Goal: Task Accomplishment & Management: Use online tool/utility

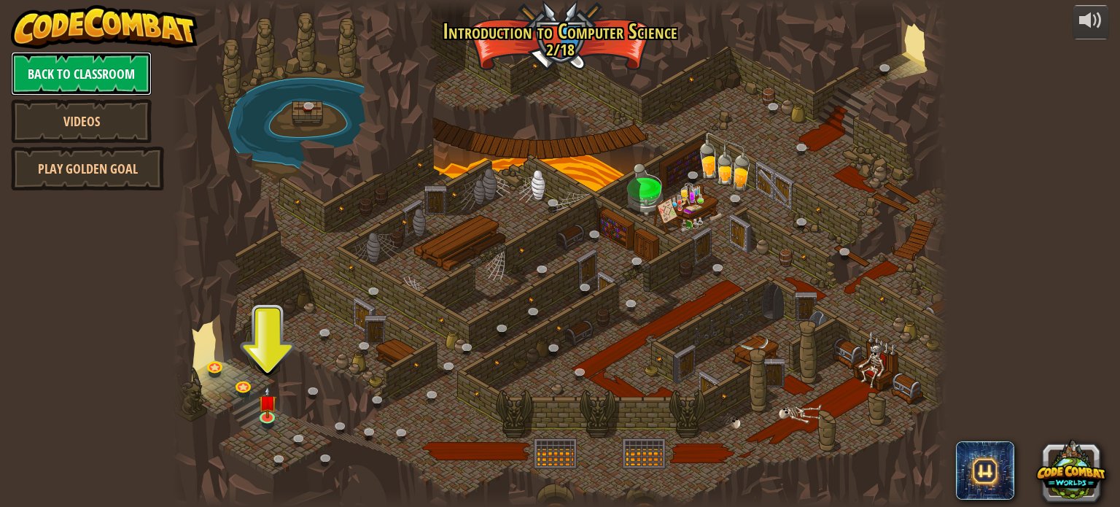
click at [69, 69] on link "Back to Classroom" at bounding box center [81, 74] width 141 height 44
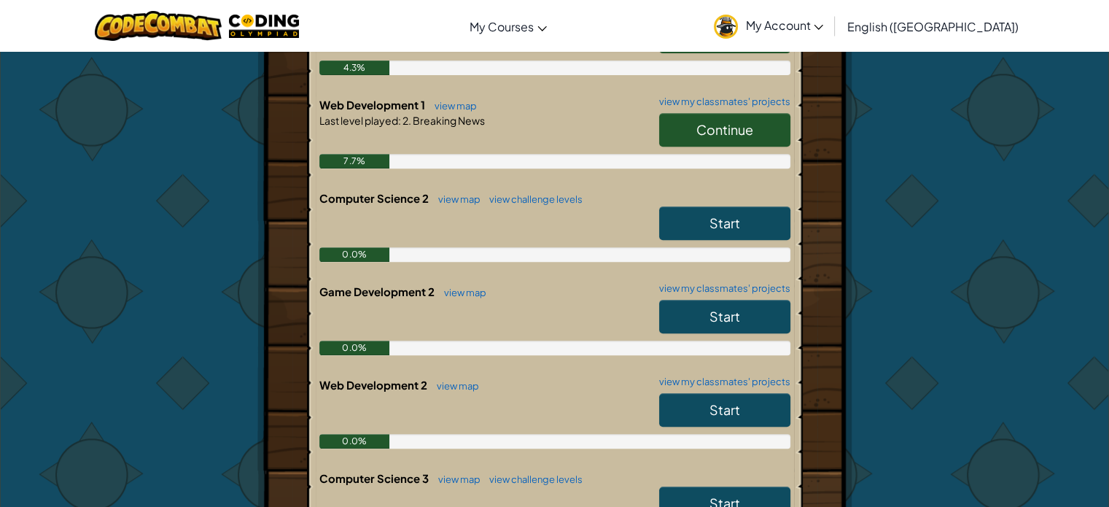
scroll to position [583, 0]
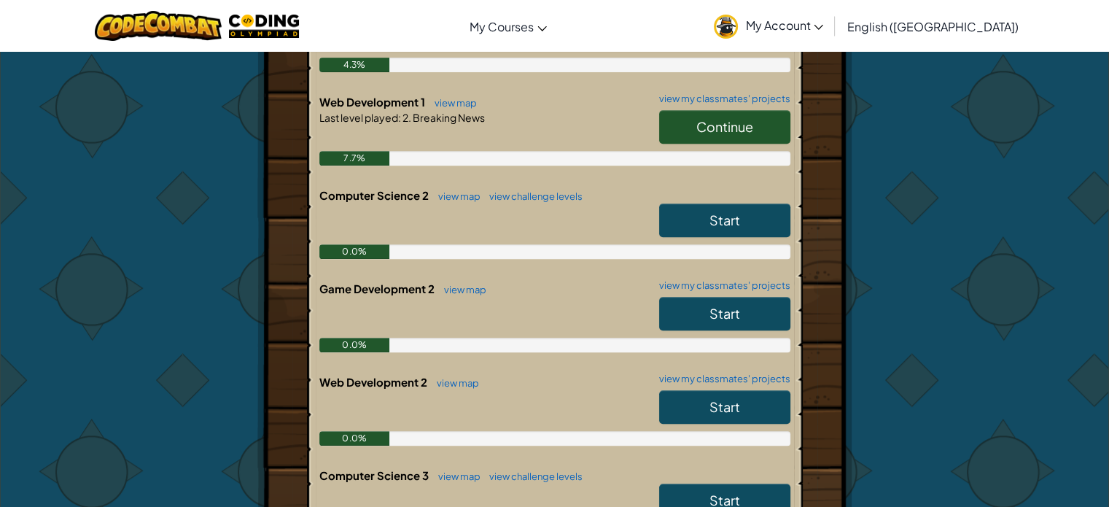
click at [720, 215] on span "Start" at bounding box center [724, 219] width 31 height 17
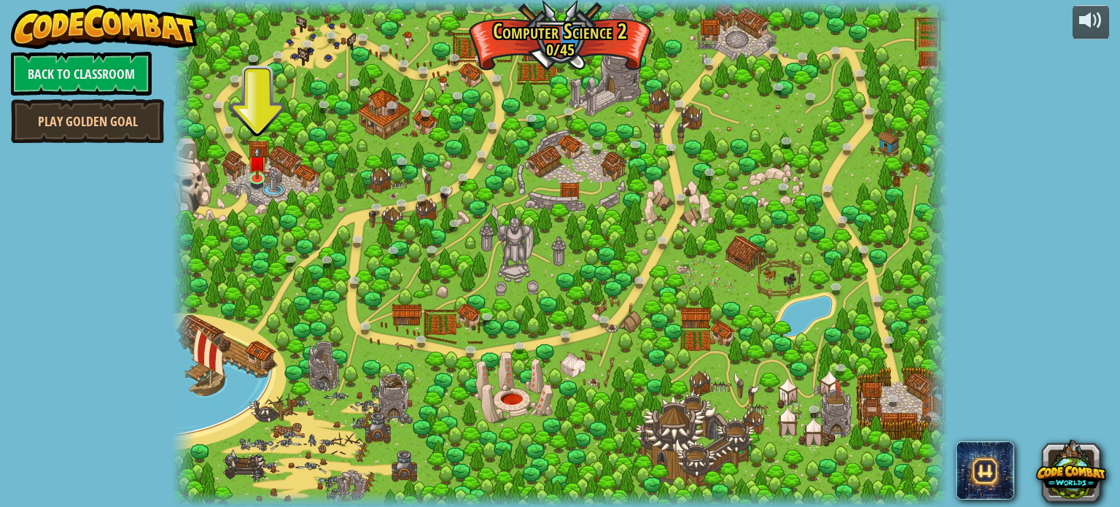
click at [422, 32] on div at bounding box center [559, 253] width 775 height 507
click at [254, 178] on link at bounding box center [258, 177] width 29 height 29
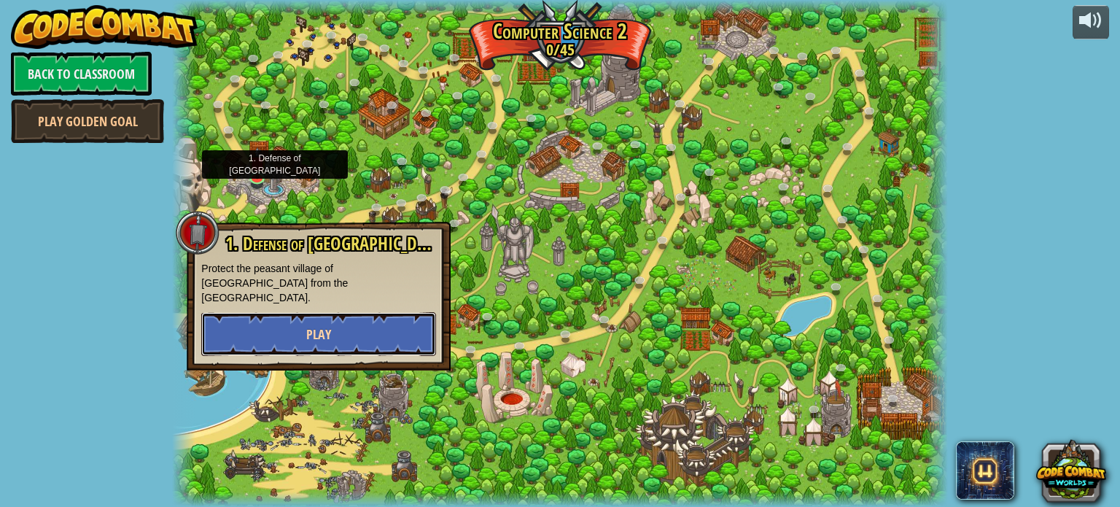
click at [325, 325] on span "Play" at bounding box center [318, 334] width 25 height 18
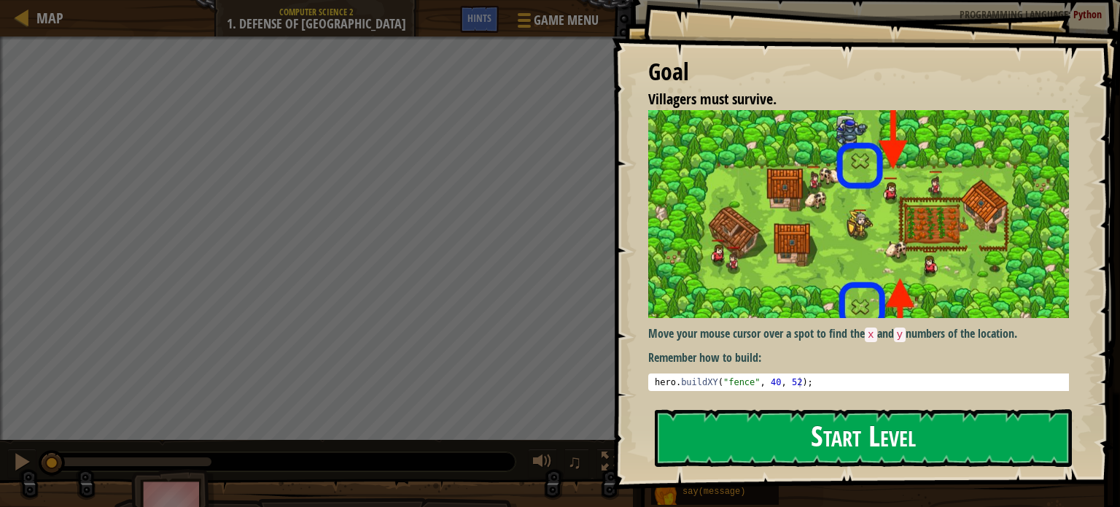
click at [870, 435] on button "Start Level" at bounding box center [863, 438] width 417 height 58
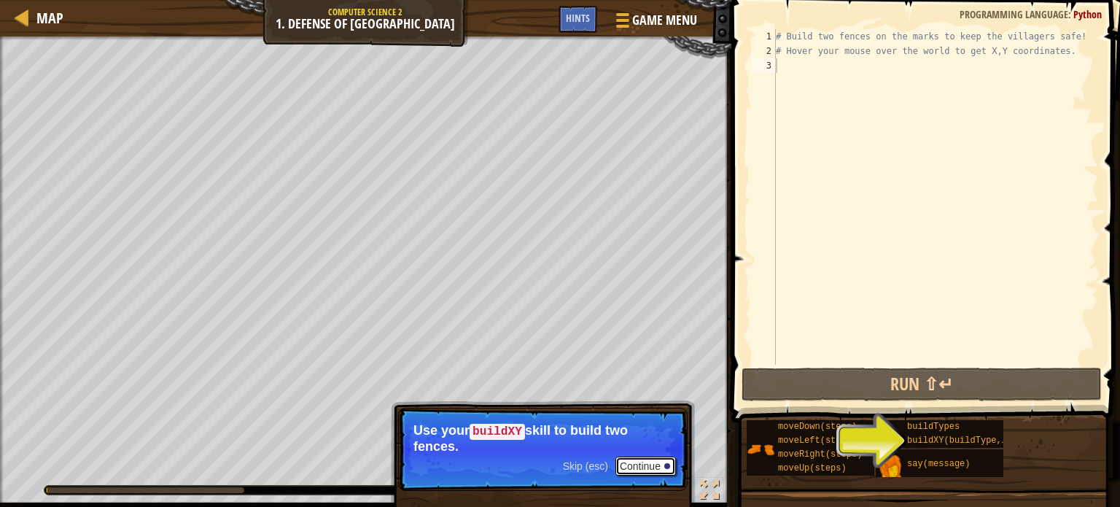
click at [645, 461] on button "Continue" at bounding box center [645, 465] width 61 height 19
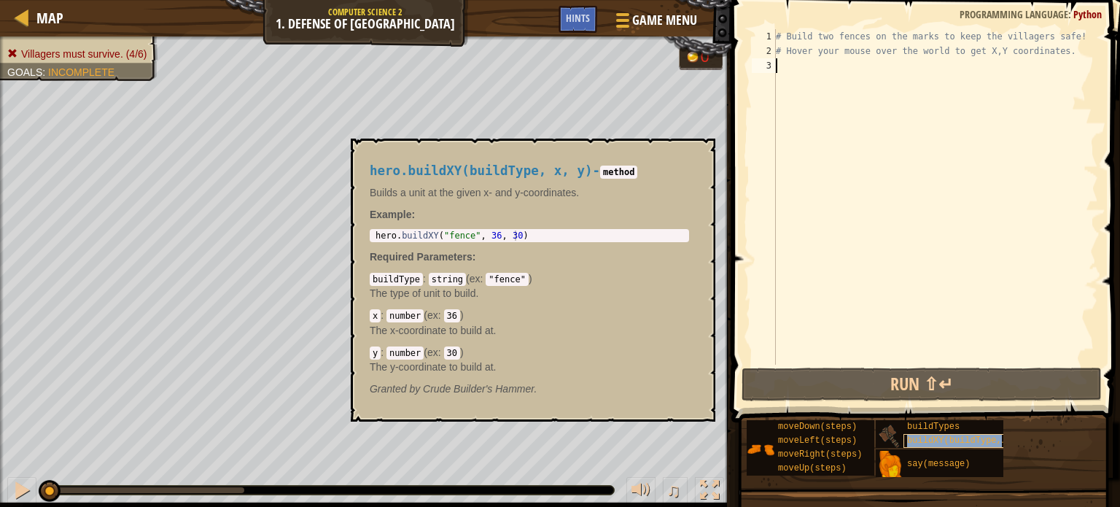
click at [927, 438] on span "buildXY(buildType, x, y)" at bounding box center [970, 440] width 126 height 10
type textarea "hero.buildXY("fence", 36, 30)"
click at [535, 236] on div "hero . buildXY ( "fence" , 36 , 30 )" at bounding box center [530, 245] width 314 height 31
click at [806, 65] on div "# Build two fences on the marks to keep the villagers safe! # Hover your mouse …" at bounding box center [935, 211] width 325 height 365
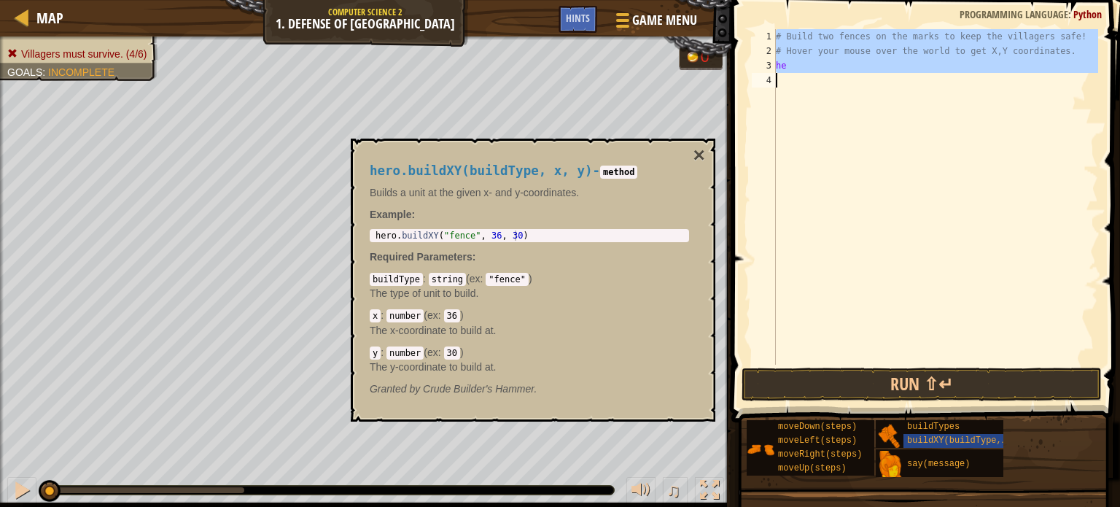
type textarea "he"
click at [558, 230] on div "hero . buildXY ( "fence" , 36 , 30 )" at bounding box center [530, 245] width 314 height 31
click at [830, 87] on div "# Build two fences on the marks to keep the villagers safe! # Hover your mouse …" at bounding box center [935, 196] width 325 height 335
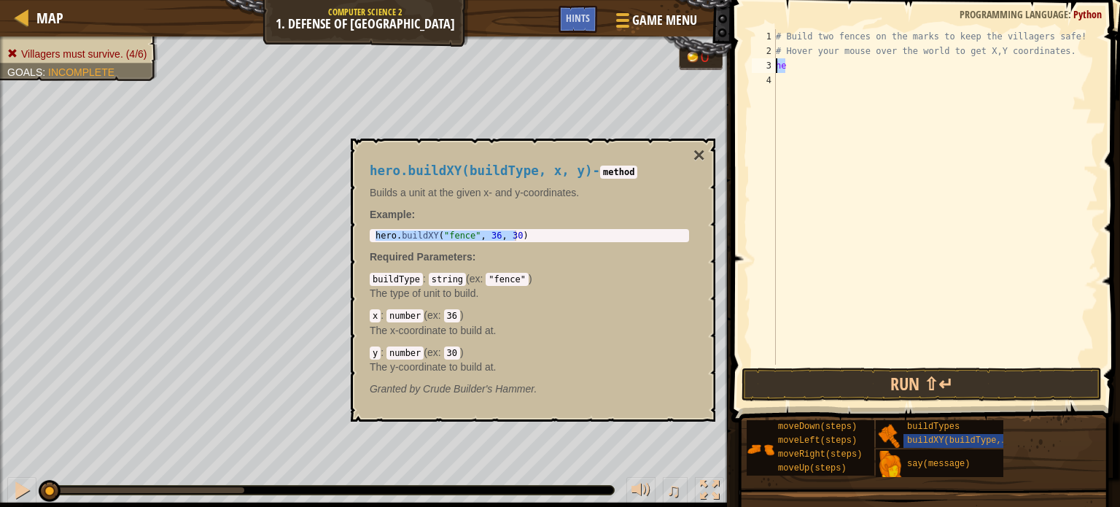
drag, startPoint x: 817, startPoint y: 66, endPoint x: 762, endPoint y: 63, distance: 54.8
click at [762, 63] on div "1 2 3 4 # Build two fences on the marks to keep the villagers safe! # Hover you…" at bounding box center [923, 196] width 349 height 335
paste textarea "ro.buildXY("fence", 36, 30)"
click at [890, 63] on div "# Build two fences on the marks to keep the villagers safe! # Hover your mouse …" at bounding box center [935, 211] width 325 height 365
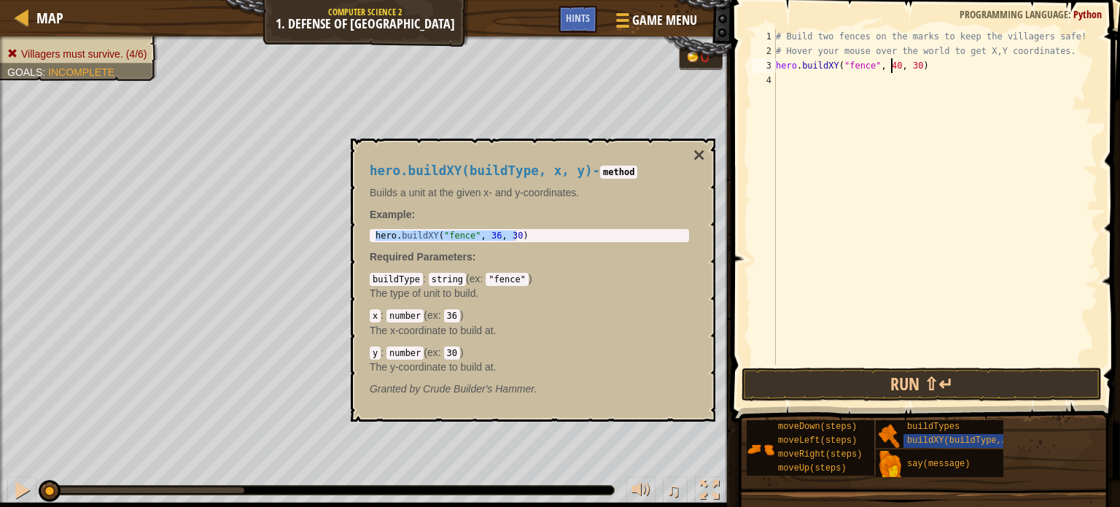
click at [912, 63] on div "# Build two fences on the marks to keep the villagers safe! # Hover your mouse …" at bounding box center [935, 211] width 325 height 365
click at [700, 155] on button "×" at bounding box center [699, 155] width 12 height 20
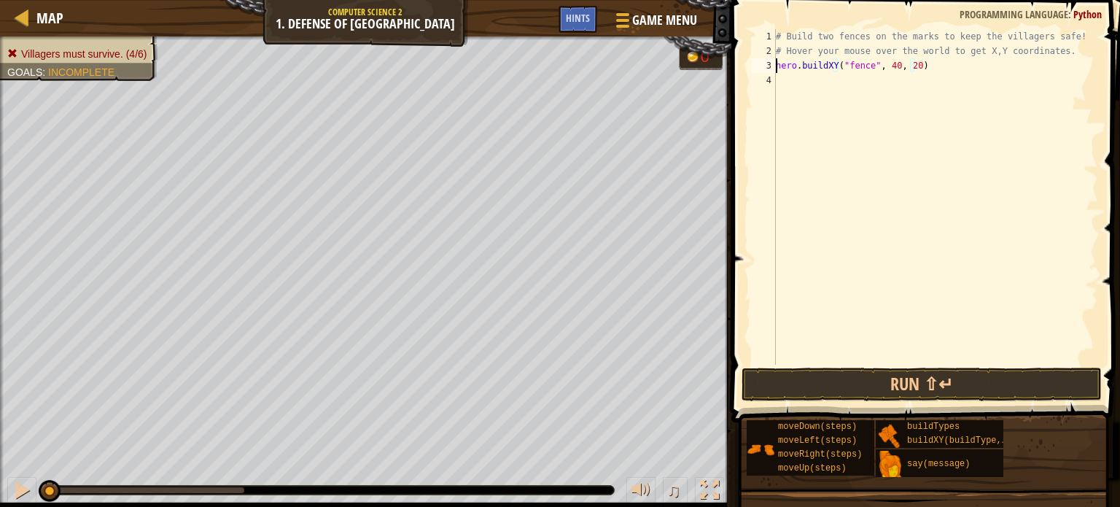
click at [776, 63] on div "# Build two fences on the marks to keep the villagers safe! # Hover your mouse …" at bounding box center [935, 211] width 325 height 365
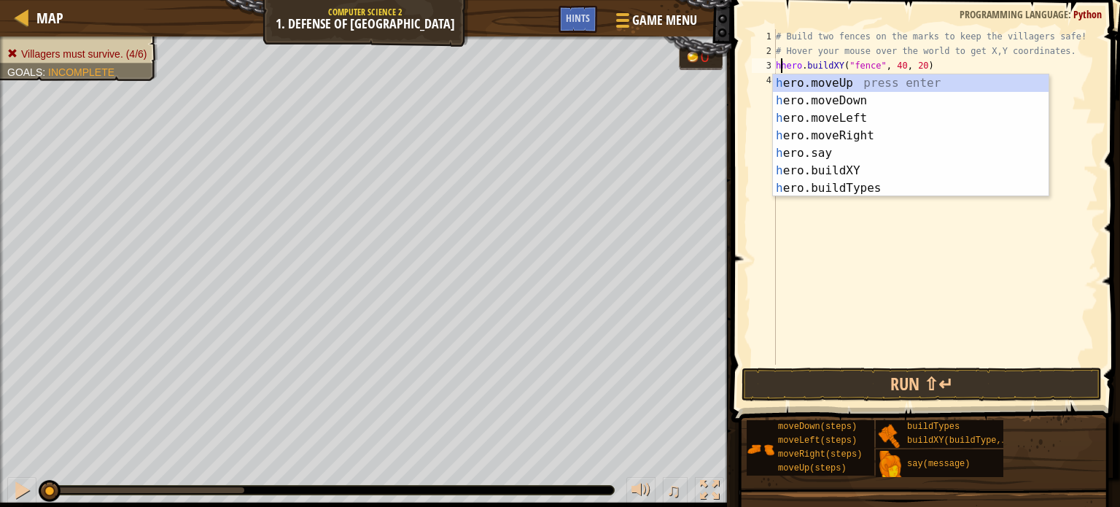
scroll to position [7, 0]
click at [849, 83] on div "he ro.moveUp press enter he ro.moveDown press enter he ro.moveLeft press enter …" at bounding box center [911, 152] width 276 height 157
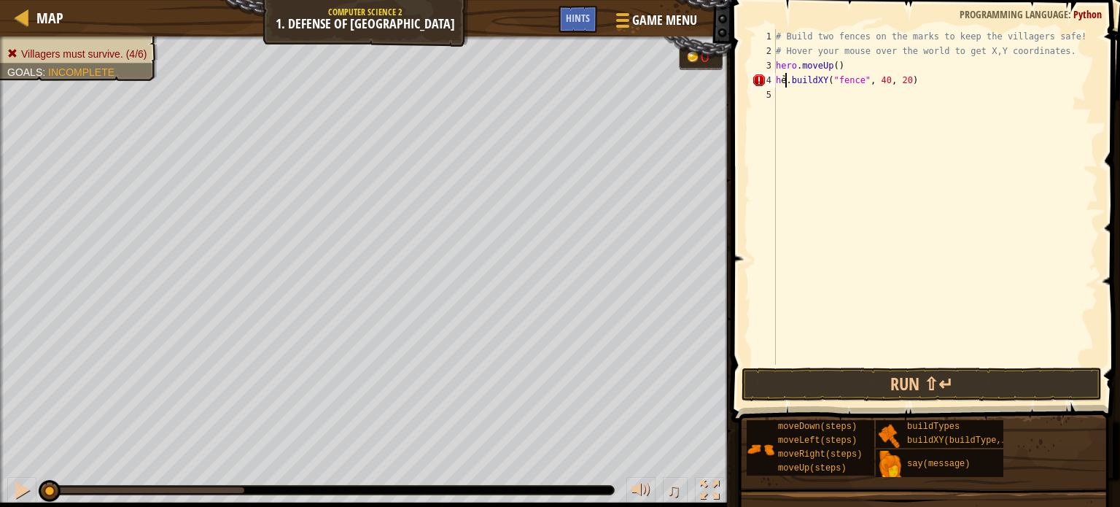
scroll to position [7, 1]
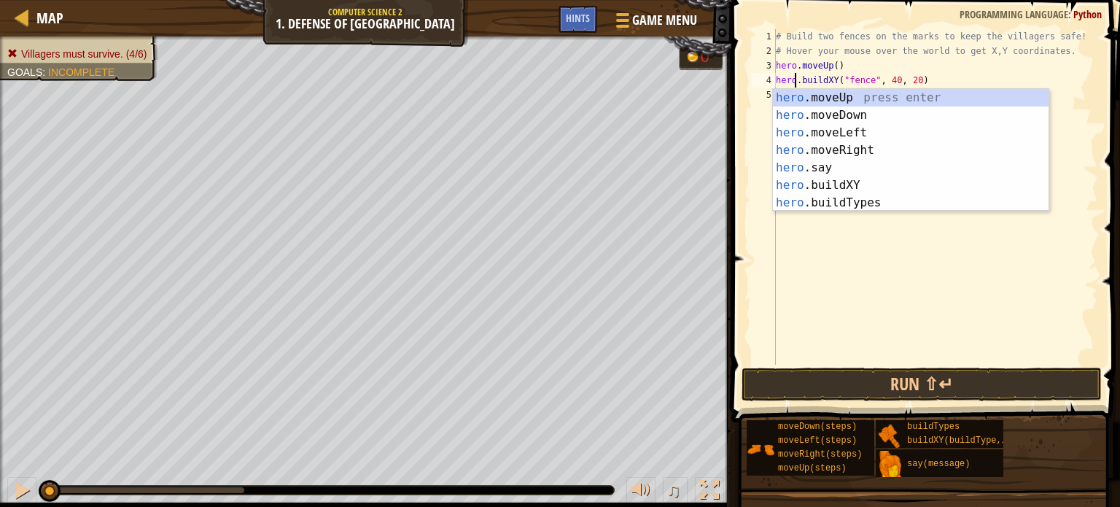
click at [860, 67] on div "# Build two fences on the marks to keep the villagers safe! # Hover your mouse …" at bounding box center [935, 211] width 325 height 365
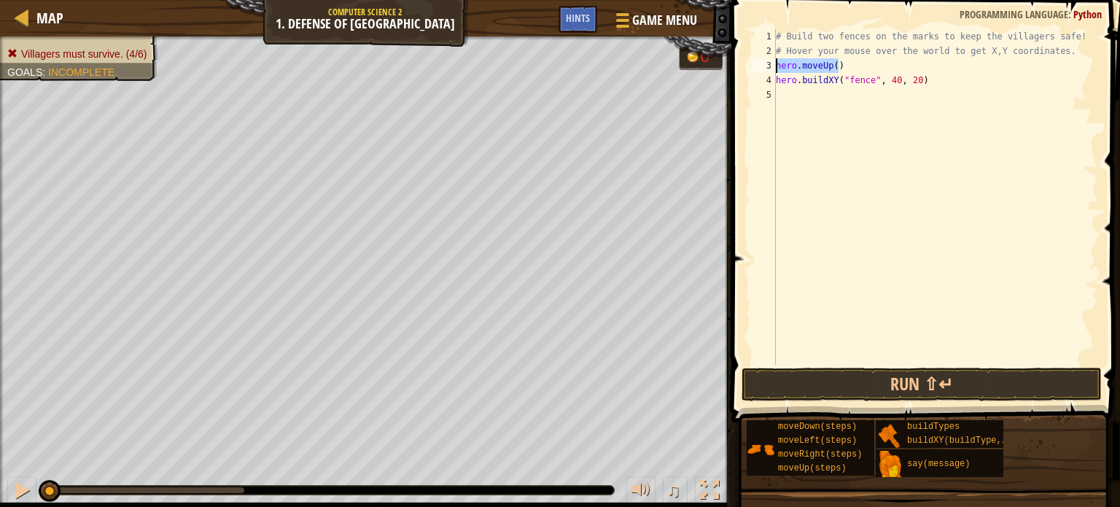
drag, startPoint x: 846, startPoint y: 67, endPoint x: 754, endPoint y: 69, distance: 91.9
click at [754, 69] on div "hero.moveUp() 1 2 3 4 5 # Build two fences on the marks to keep the villagers s…" at bounding box center [923, 196] width 349 height 335
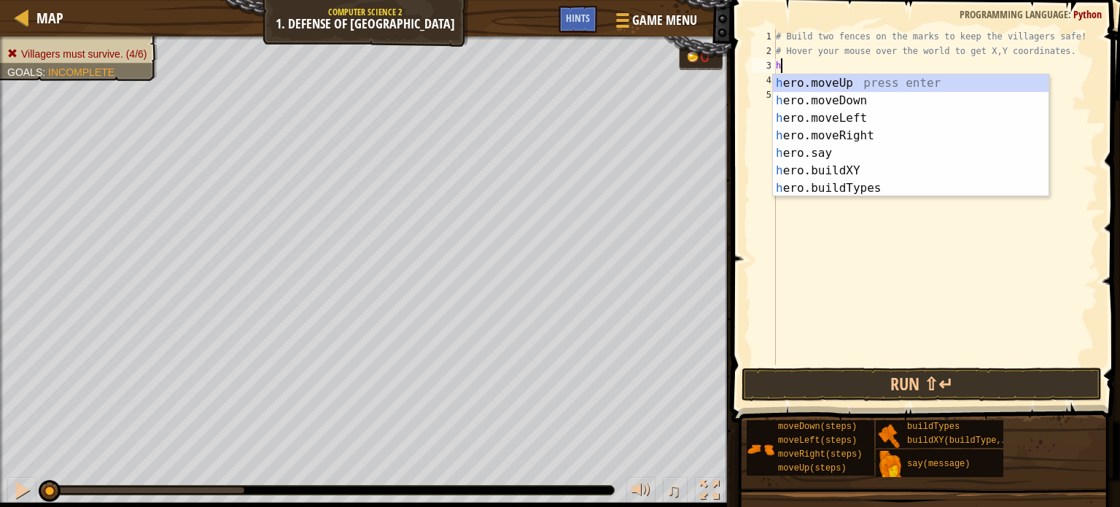
type textarea "he"
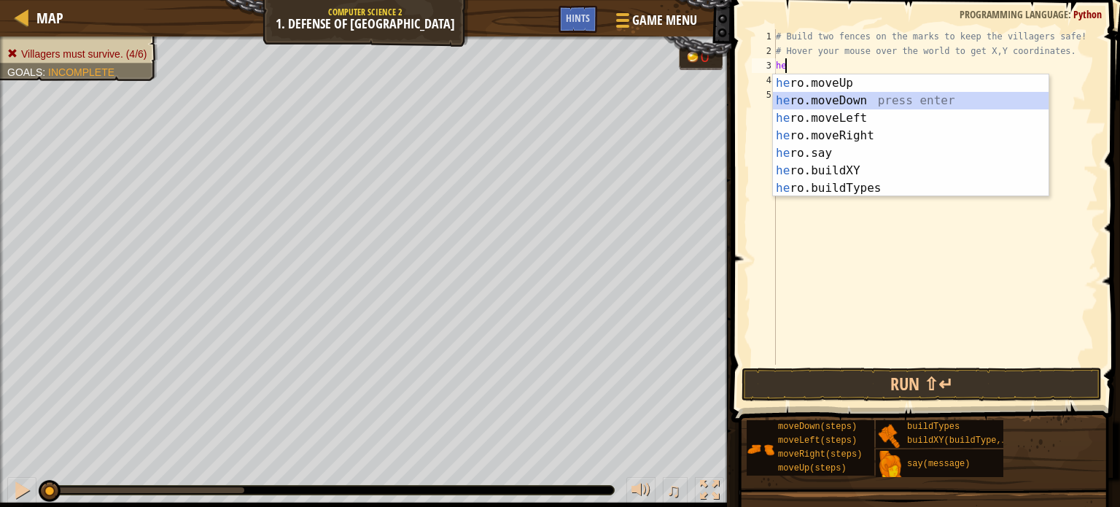
click at [840, 102] on div "he ro.moveUp press enter he ro.moveDown press enter he ro.moveLeft press enter …" at bounding box center [911, 152] width 276 height 157
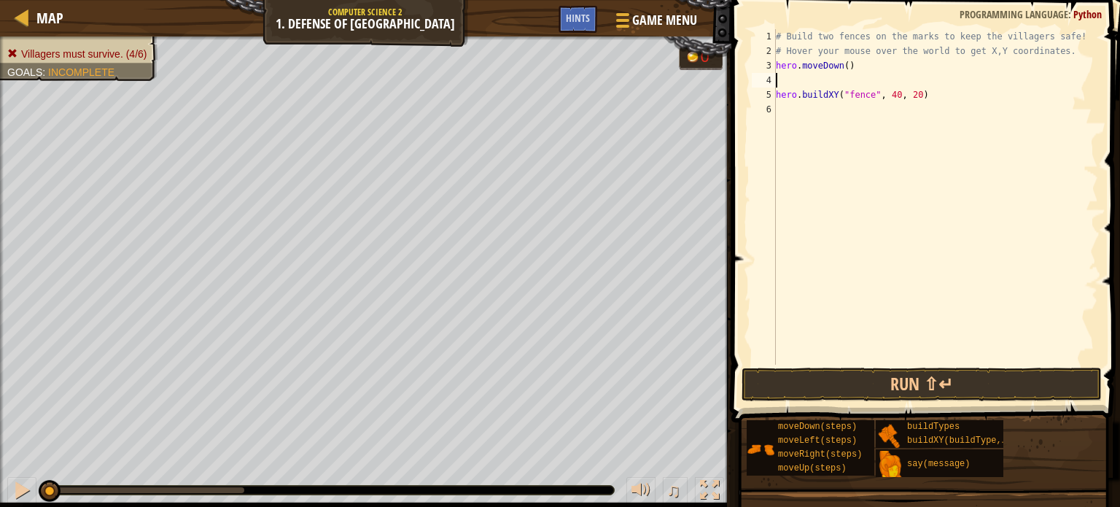
type textarea "hero.moveDown()"
click at [828, 101] on div "# Build two fences on the marks to keep the villagers safe! # Hover your mouse …" at bounding box center [935, 211] width 325 height 365
paste textarea "hero.moveUp()"
click at [832, 93] on div "# Build two fences on the marks to keep the villagers safe! # Hover your mouse …" at bounding box center [935, 211] width 325 height 365
type textarea "hero.moveUp(2)"
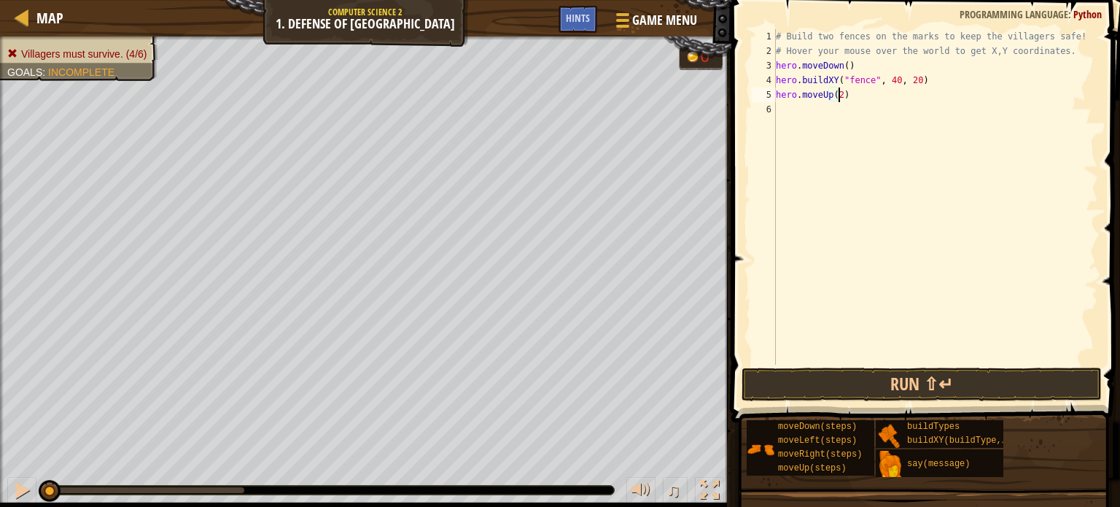
scroll to position [7, 4]
click at [817, 114] on div "# Build two fences on the marks to keep the villagers safe! # Hover your mouse …" at bounding box center [935, 211] width 325 height 365
drag, startPoint x: 923, startPoint y: 81, endPoint x: 769, endPoint y: 82, distance: 153.8
click at [769, 82] on div "1 2 3 4 5 6 # Build two fences on the marks to keep the villagers safe! # Hover…" at bounding box center [923, 196] width 349 height 335
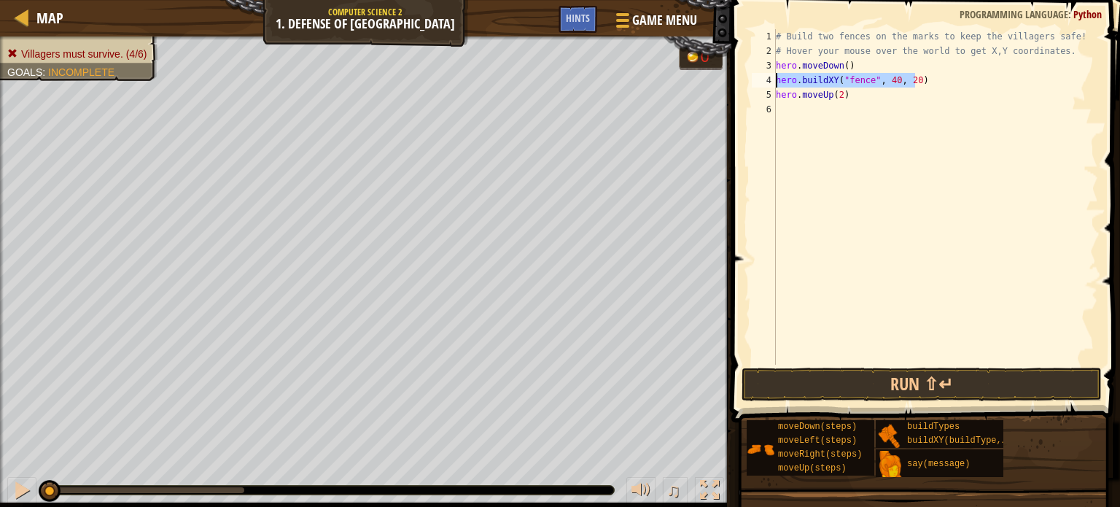
type textarea "hero.buildXY("fence", 40, 20)"
click at [792, 112] on div "# Build two fences on the marks to keep the villagers safe! # Hover your mouse …" at bounding box center [935, 211] width 325 height 365
paste textarea "hero.buildXY("fence", 40, 20)"
click at [911, 109] on div "# Build two fences on the marks to keep the villagers safe! # Hover your mouse …" at bounding box center [935, 211] width 325 height 365
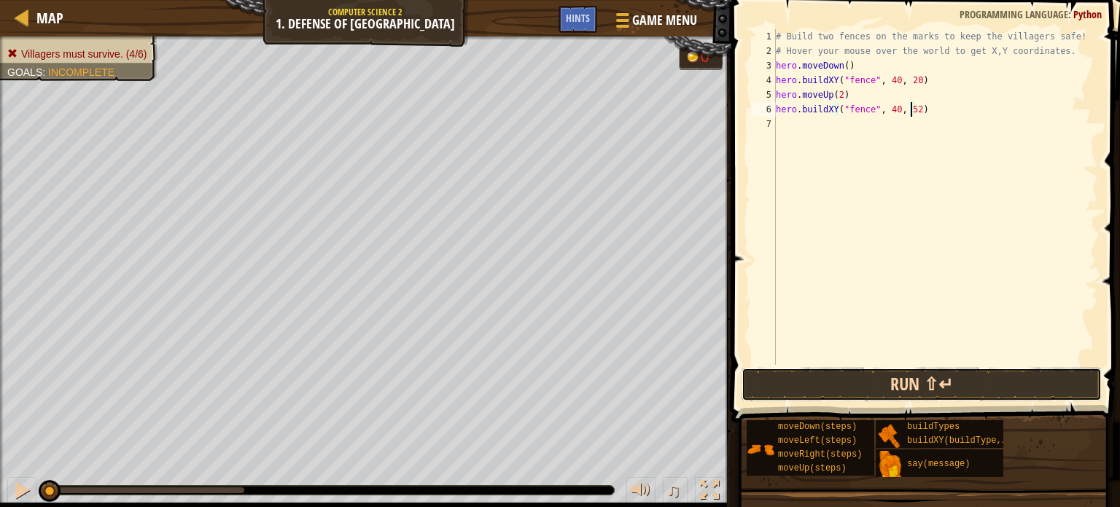
click at [975, 380] on button "Run ⇧↵" at bounding box center [922, 384] width 360 height 34
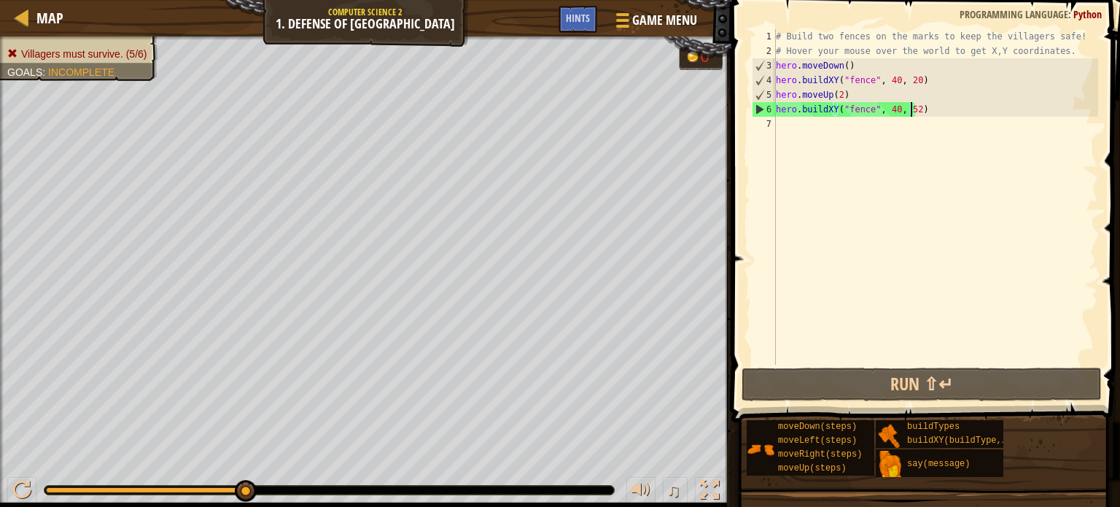
click at [926, 109] on div "# Build two fences on the marks to keep the villagers safe! # Hover your mouse …" at bounding box center [935, 211] width 325 height 365
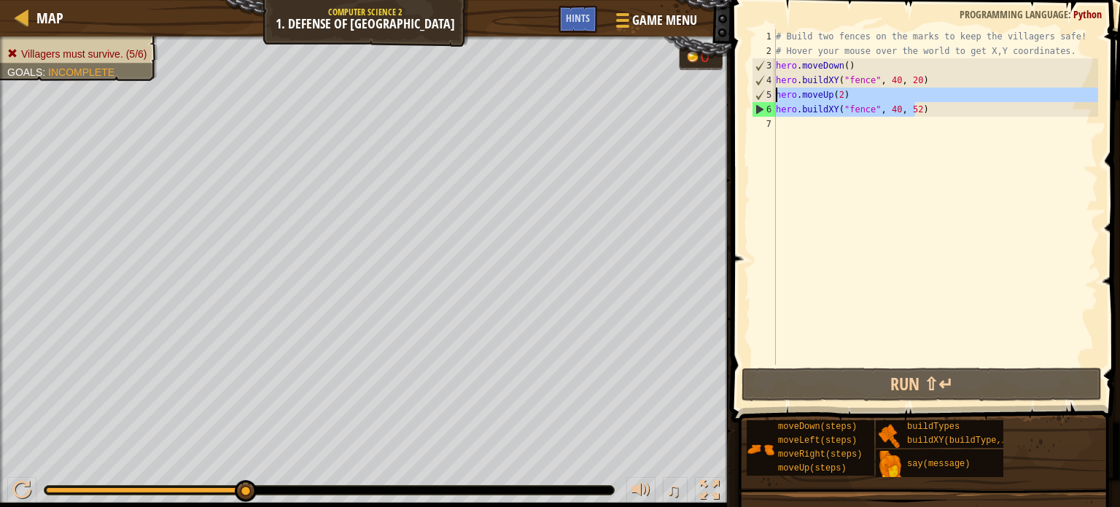
drag, startPoint x: 926, startPoint y: 109, endPoint x: 772, endPoint y: 96, distance: 154.3
click at [772, 96] on div "hero.buildXY("fence", 40, 52) 1 2 3 4 5 6 7 # Build two fences on the marks to …" at bounding box center [923, 196] width 349 height 335
type textarea "hero.moveUp(2) hero.buildXY("fence", 40, 52)"
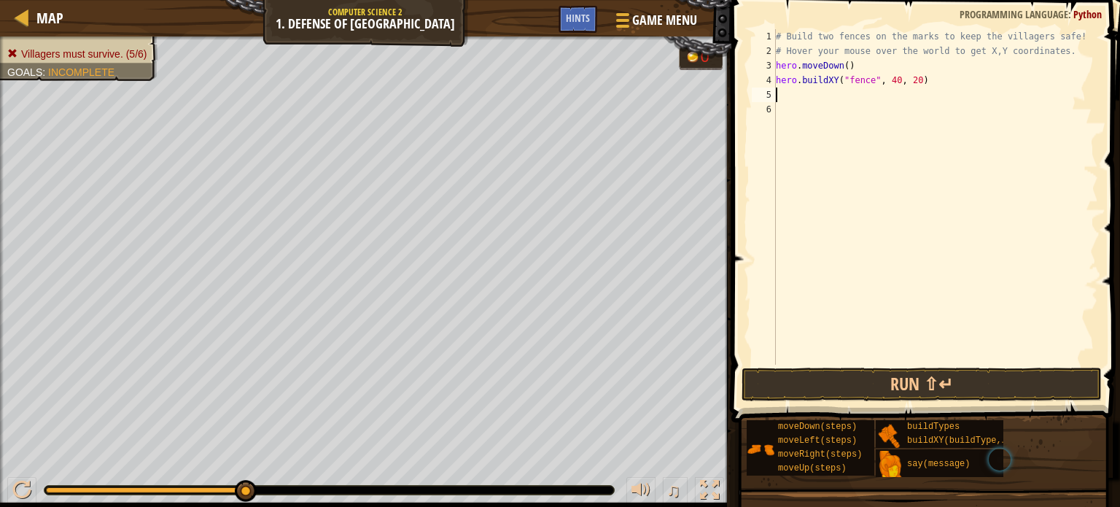
click at [842, 63] on div "# Build two fences on the marks to keep the villagers safe! # Hover your mouse …" at bounding box center [935, 211] width 325 height 365
click at [776, 63] on div "# Build two fences on the marks to keep the villagers safe! # Hover your mouse …" at bounding box center [935, 211] width 325 height 365
paste textarea "hero.buildXY("fence", 40, 52)"
click at [840, 68] on div "# Build two fences on the marks to keep the villagers safe! # Hover your mouse …" at bounding box center [935, 211] width 325 height 365
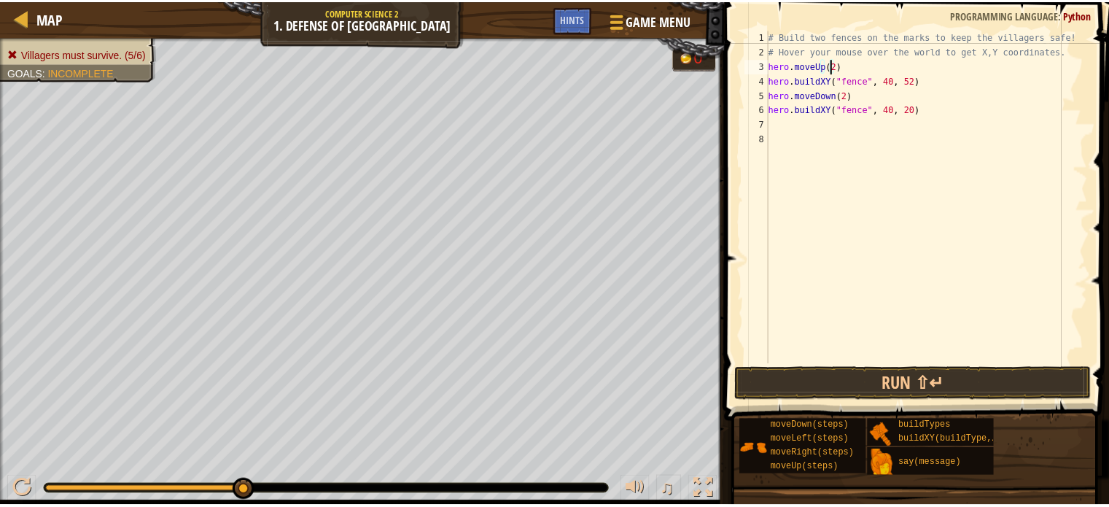
scroll to position [7, 4]
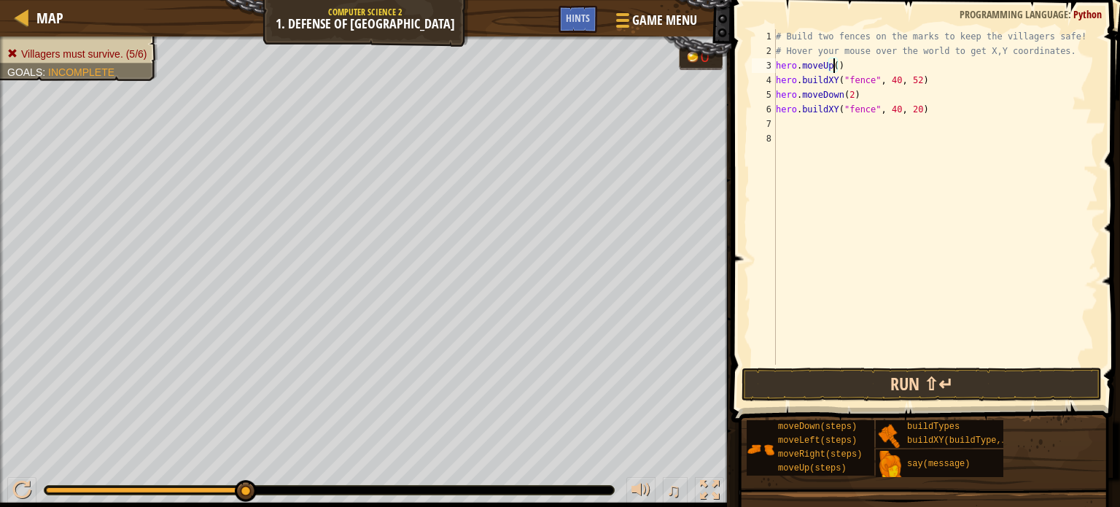
type textarea "hero.moveUp()"
click at [901, 386] on button "Run ⇧↵" at bounding box center [922, 384] width 360 height 34
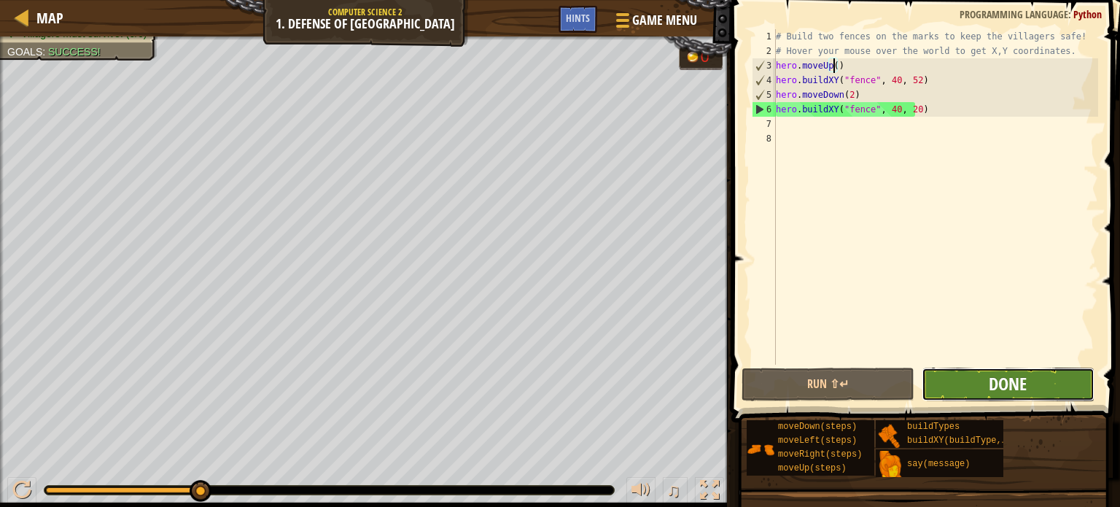
click at [1003, 384] on span "Done" at bounding box center [1008, 383] width 38 height 23
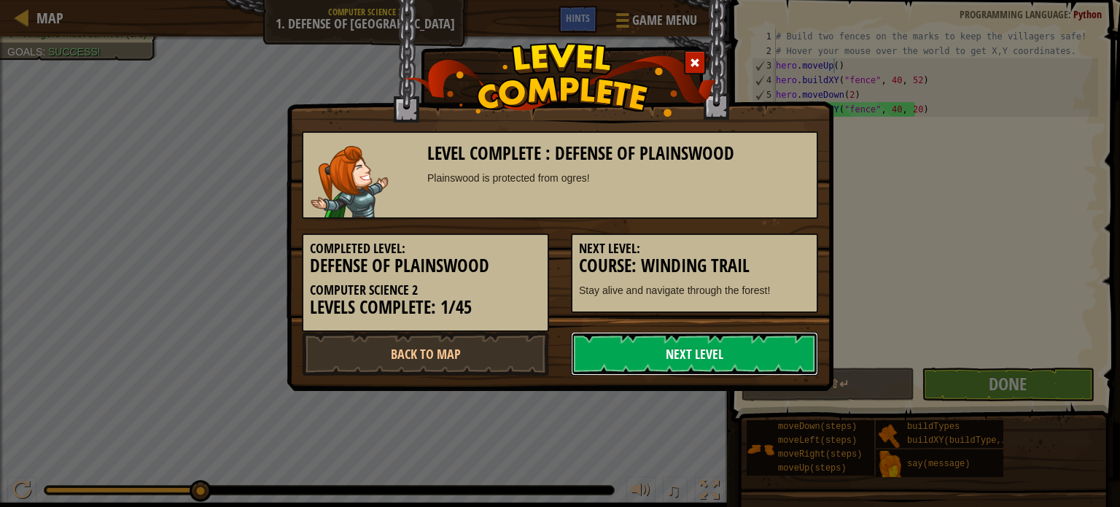
click at [730, 361] on link "Next Level" at bounding box center [694, 354] width 247 height 44
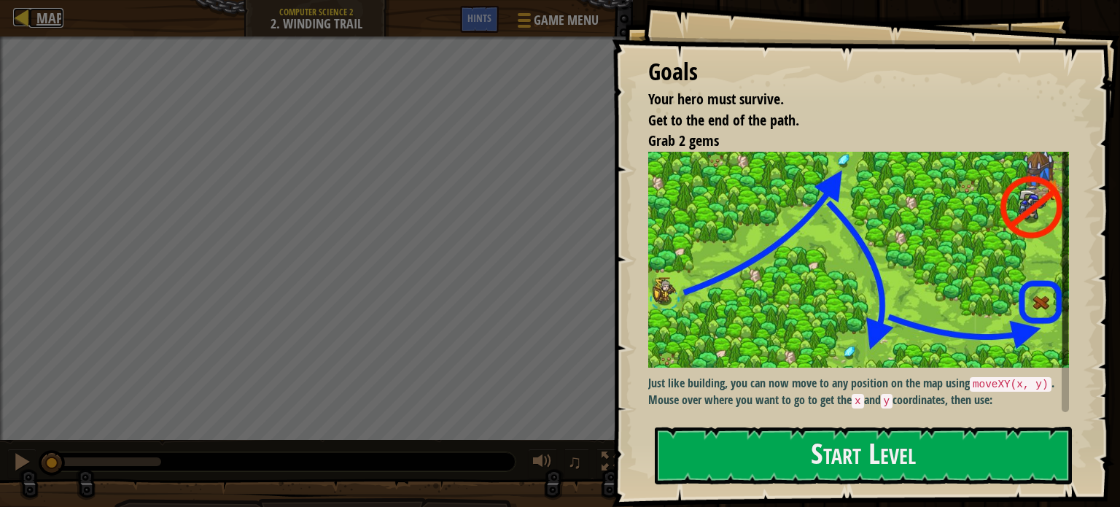
click at [23, 9] on div at bounding box center [22, 17] width 18 height 18
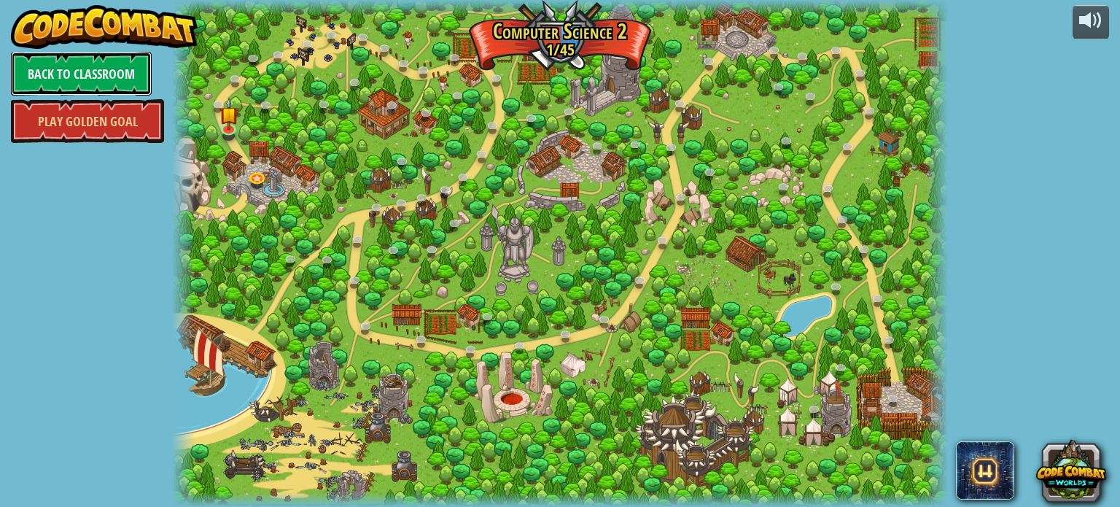
click at [105, 74] on link "Back to Classroom" at bounding box center [81, 74] width 141 height 44
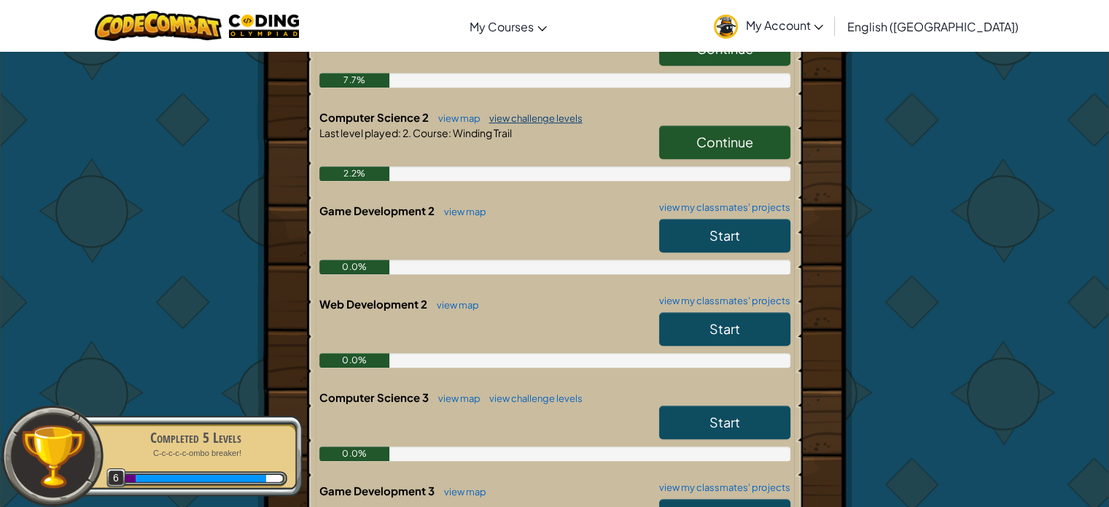
scroll to position [680, 0]
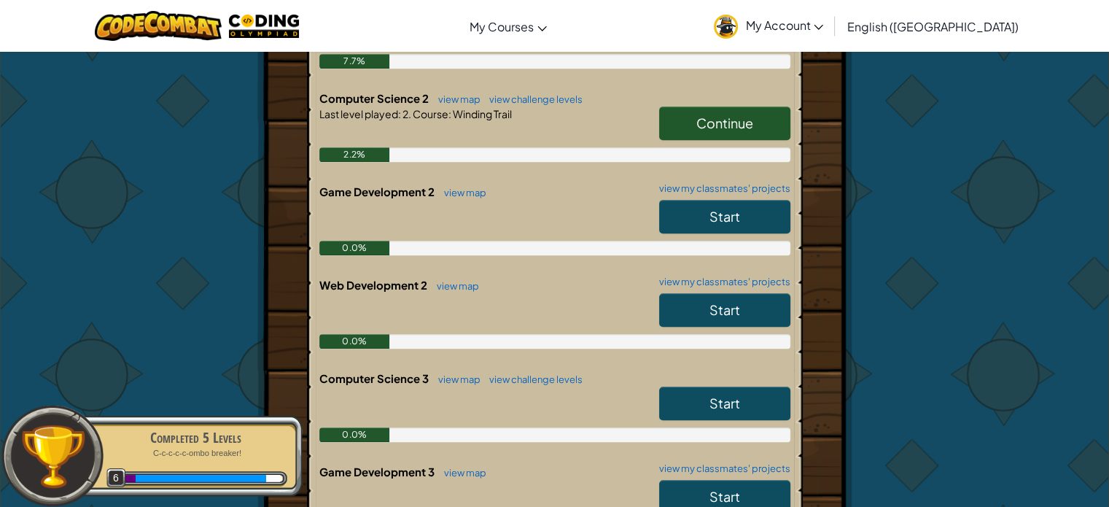
click at [734, 211] on span "Start" at bounding box center [724, 216] width 31 height 17
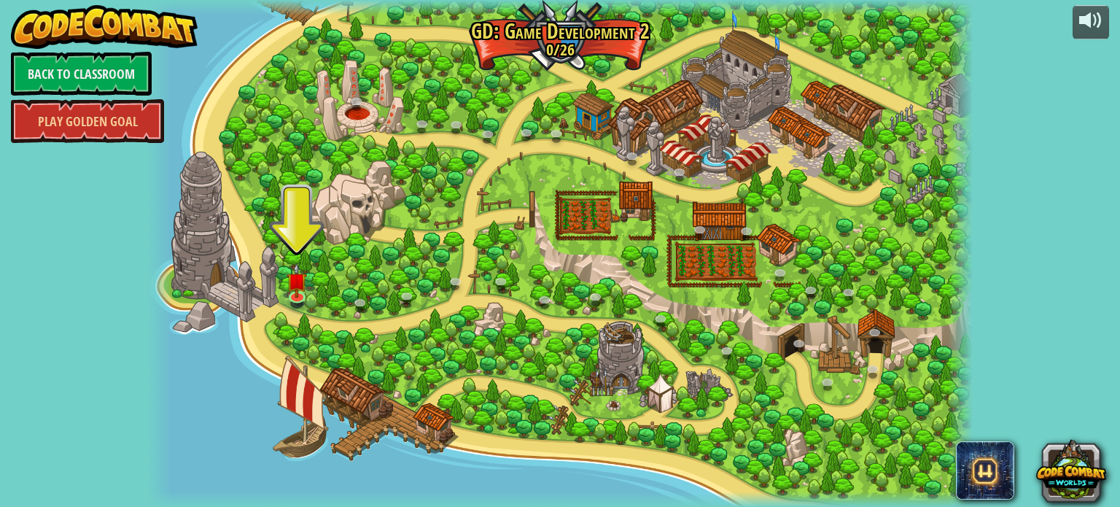
click at [101, 343] on div "powered by Back to Classroom Play Golden Goal 26. Game Dev 2 Final Project (Loc…" at bounding box center [560, 253] width 1120 height 507
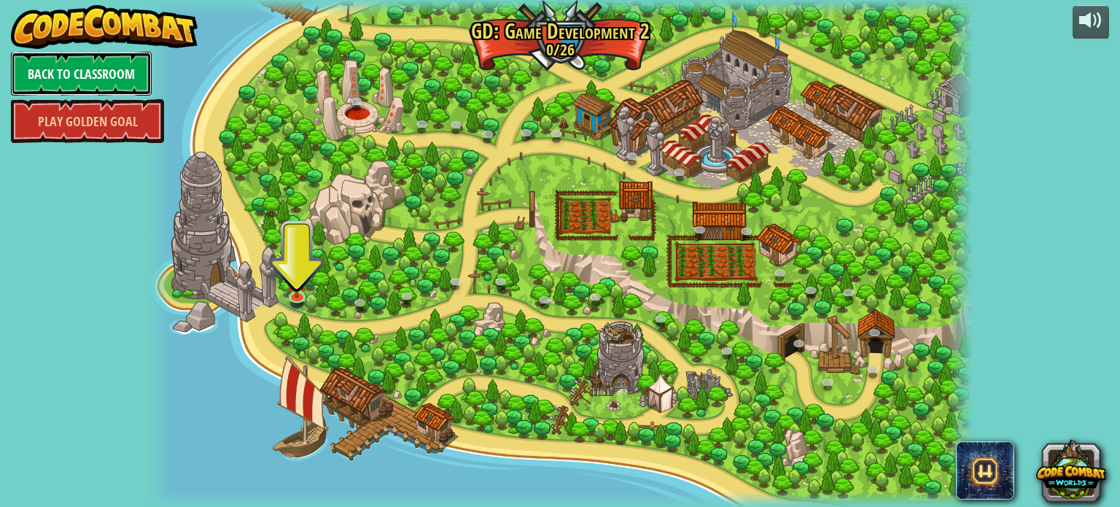
click at [72, 75] on link "Back to Classroom" at bounding box center [81, 74] width 141 height 44
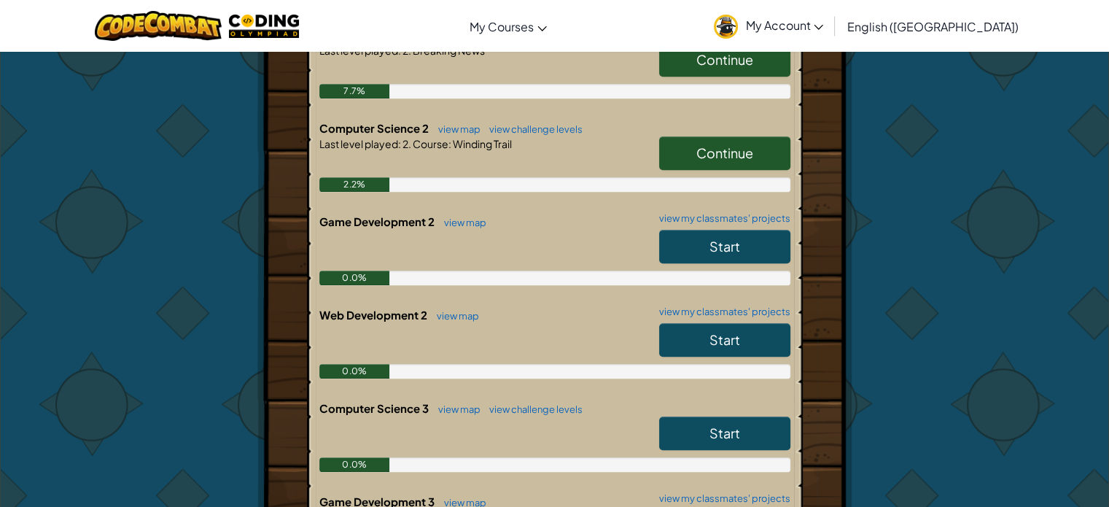
scroll to position [680, 0]
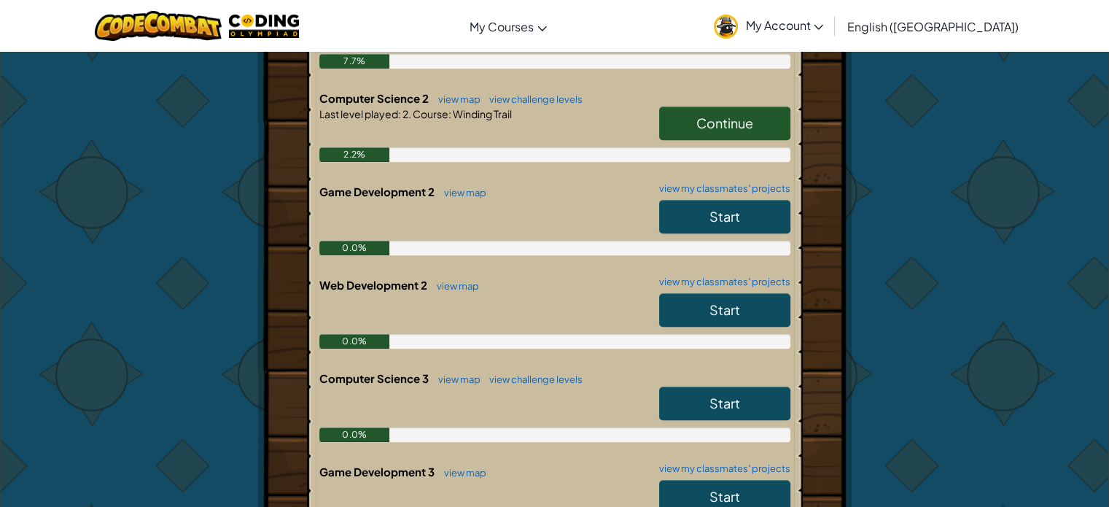
click at [748, 215] on link "Start" at bounding box center [724, 217] width 131 height 34
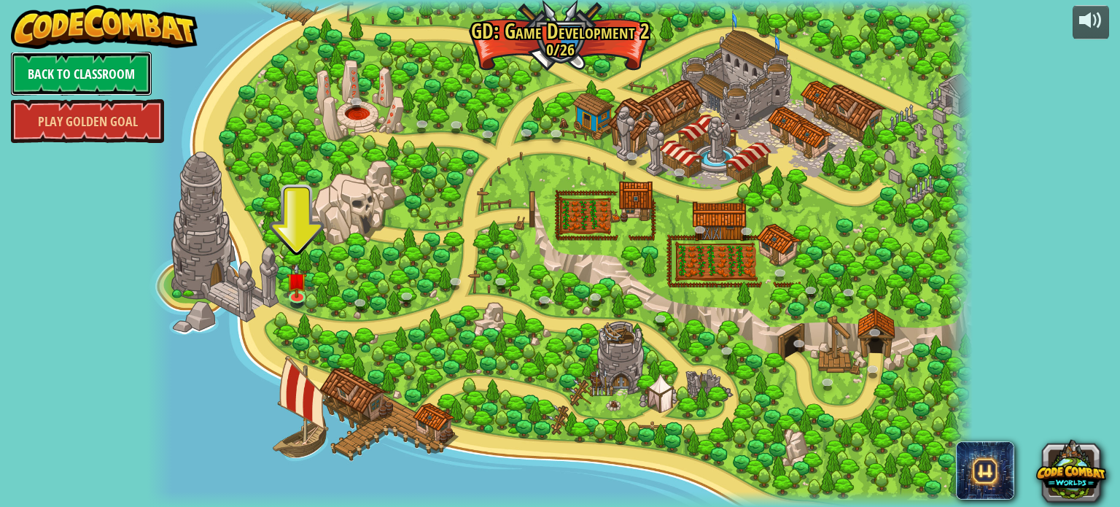
click at [108, 66] on link "Back to Classroom" at bounding box center [81, 74] width 141 height 44
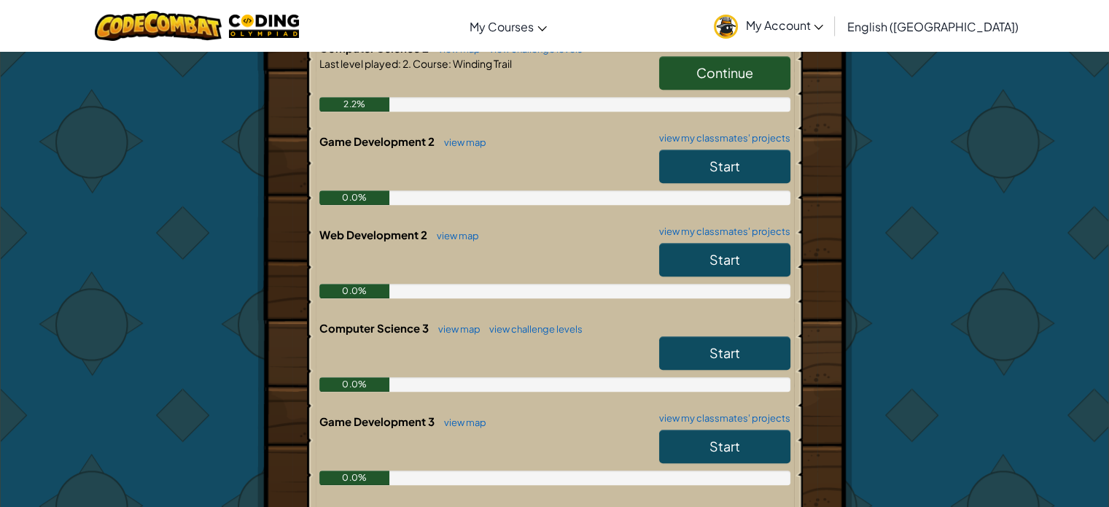
scroll to position [777, 0]
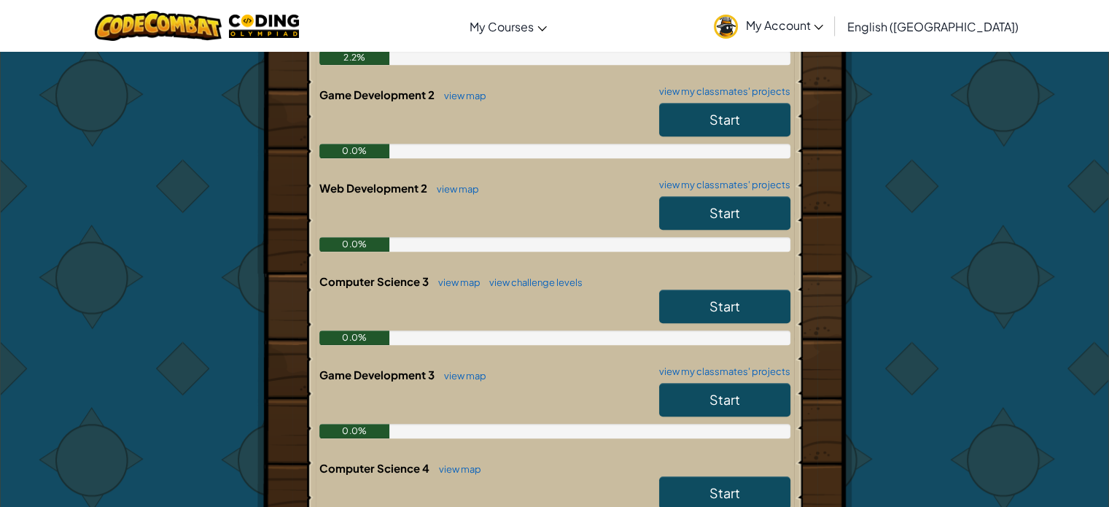
click at [715, 217] on span "Start" at bounding box center [724, 212] width 31 height 17
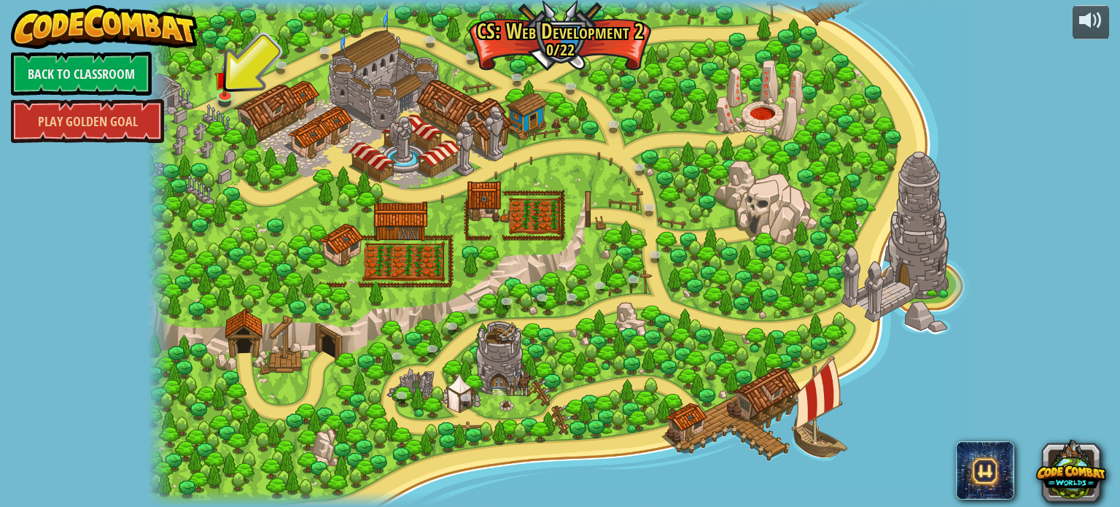
drag, startPoint x: 218, startPoint y: 164, endPoint x: 179, endPoint y: 132, distance: 50.2
click at [217, 164] on div at bounding box center [559, 253] width 825 height 507
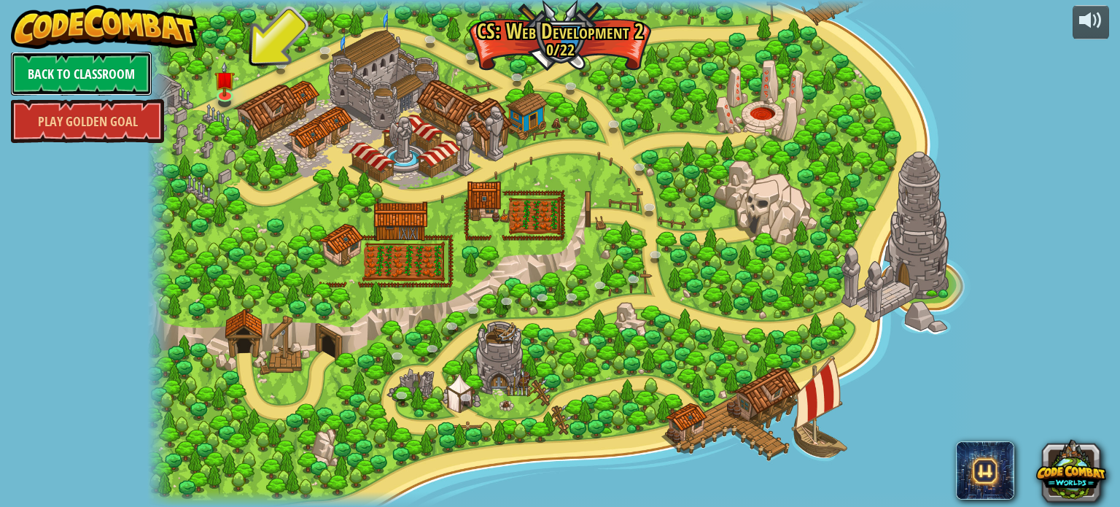
click at [103, 61] on link "Back to Classroom" at bounding box center [81, 74] width 141 height 44
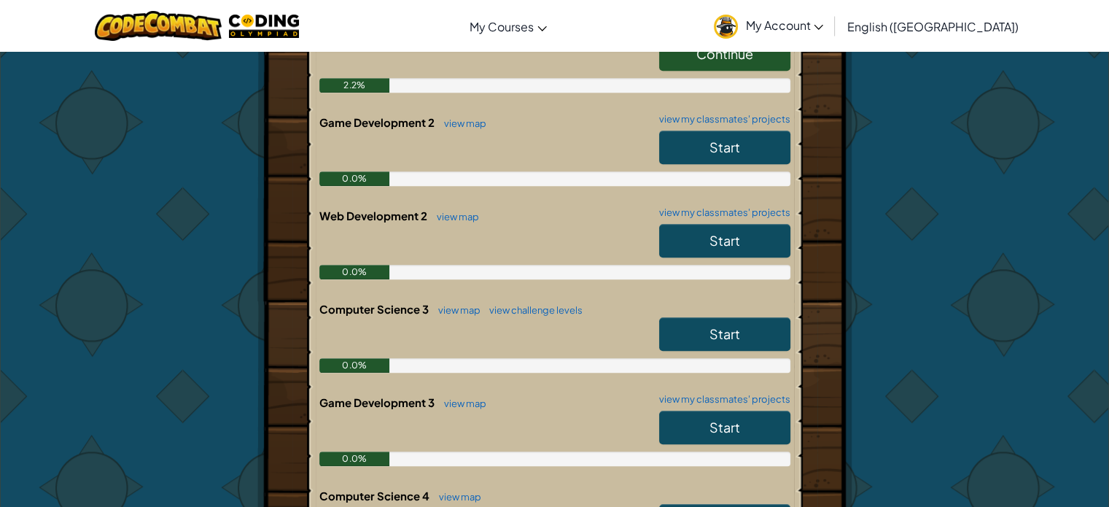
scroll to position [777, 0]
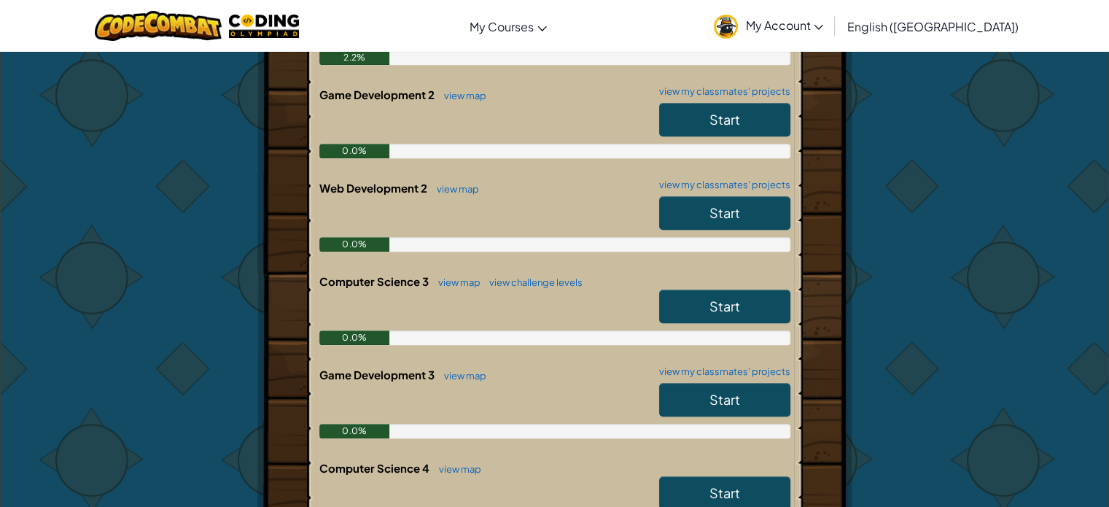
click at [720, 306] on span "Start" at bounding box center [724, 305] width 31 height 17
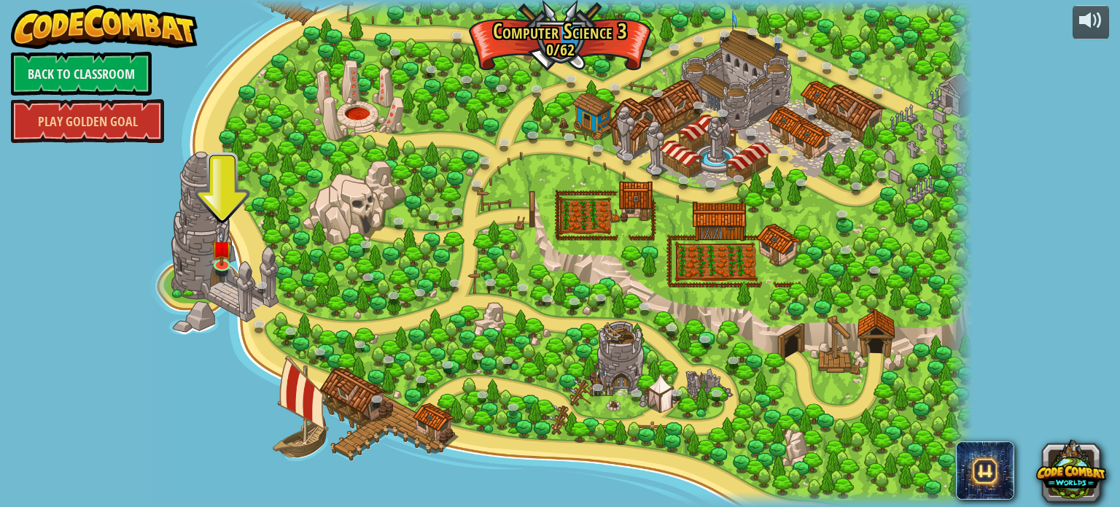
click at [144, 260] on div "powered by Back to Classroom Play Golden Goal 70. Fast and Furry-ous (Locked) N…" at bounding box center [560, 253] width 1120 height 507
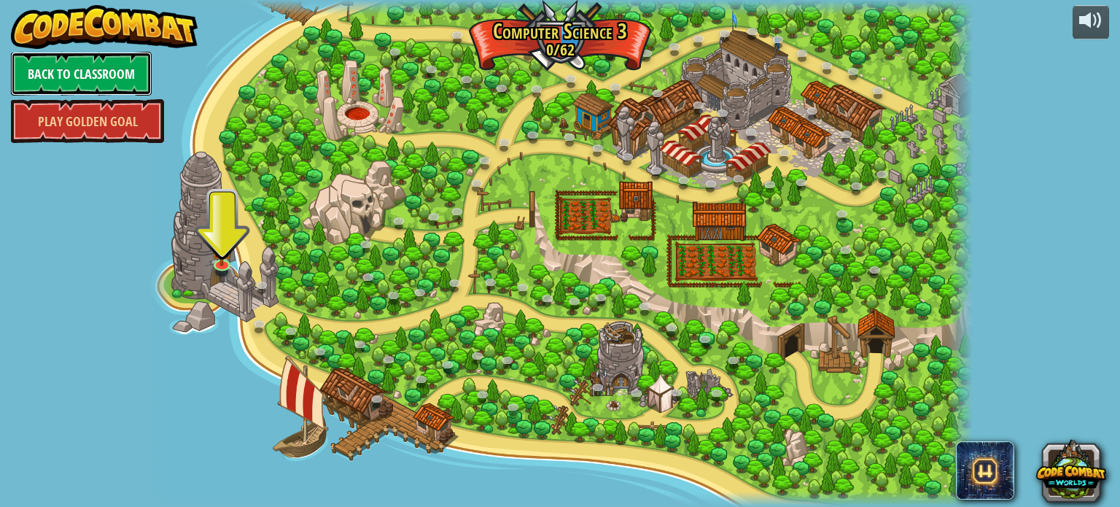
click at [83, 71] on link "Back to Classroom" at bounding box center [81, 74] width 141 height 44
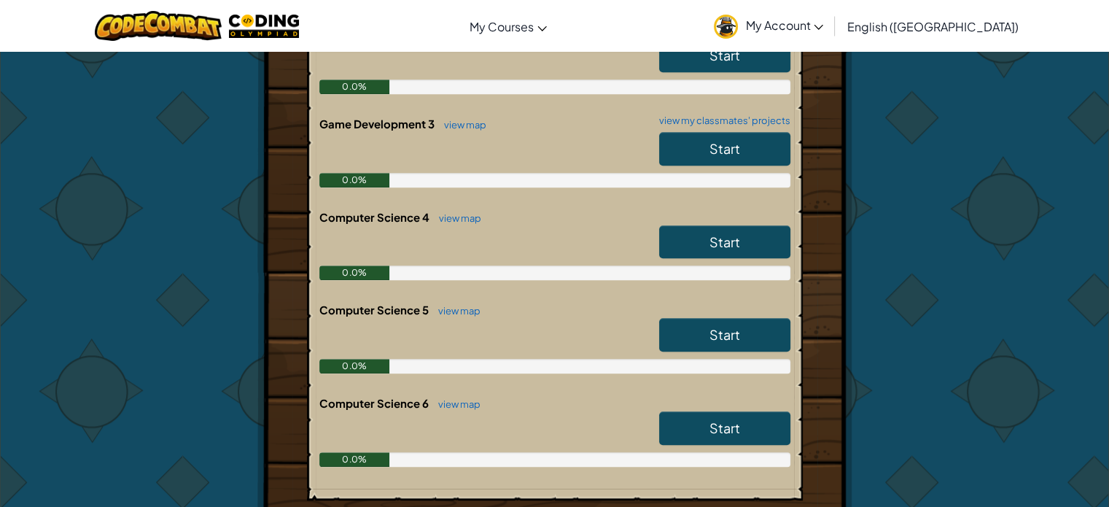
scroll to position [972, 0]
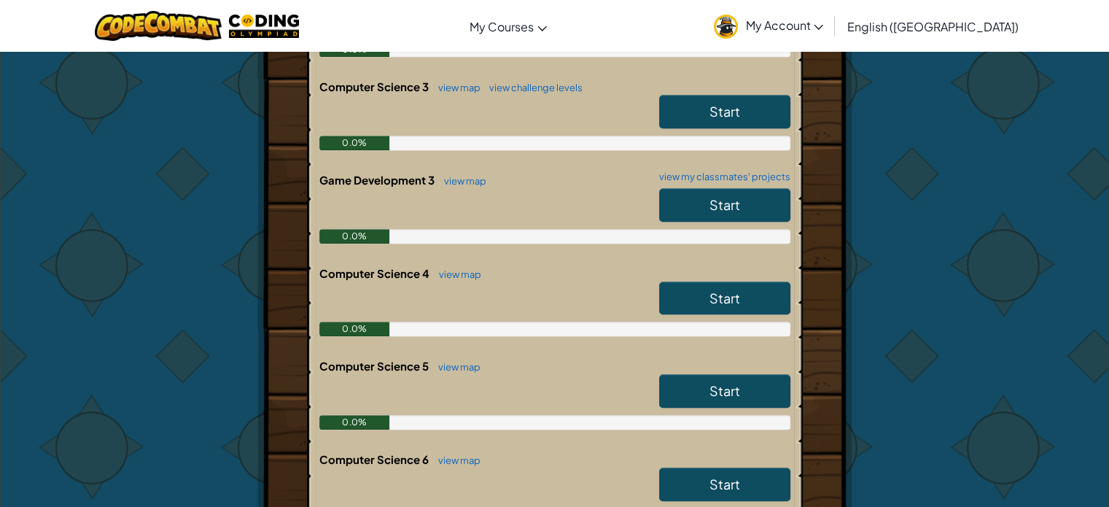
click at [700, 206] on link "Start" at bounding box center [724, 205] width 131 height 34
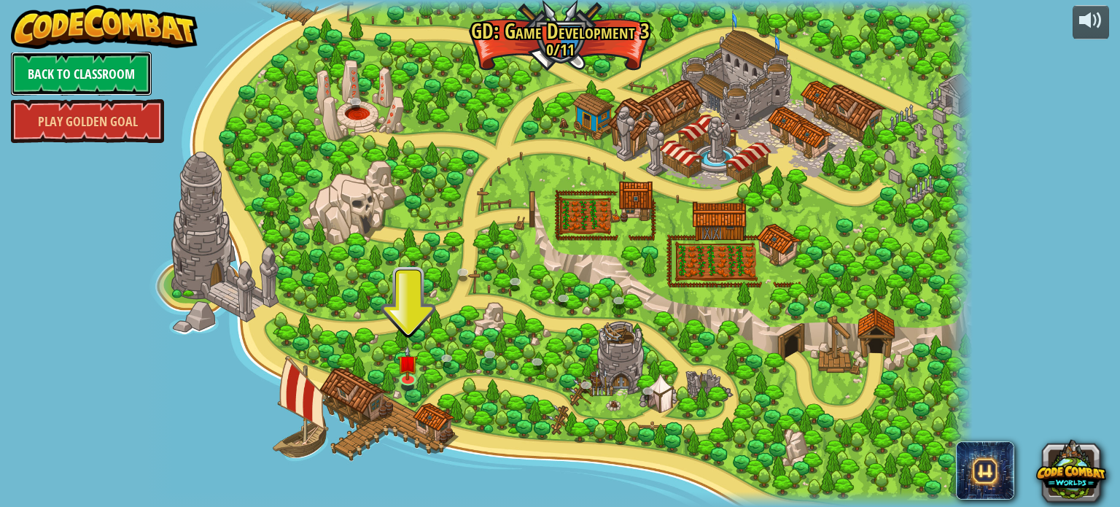
click at [79, 55] on link "Back to Classroom" at bounding box center [81, 74] width 141 height 44
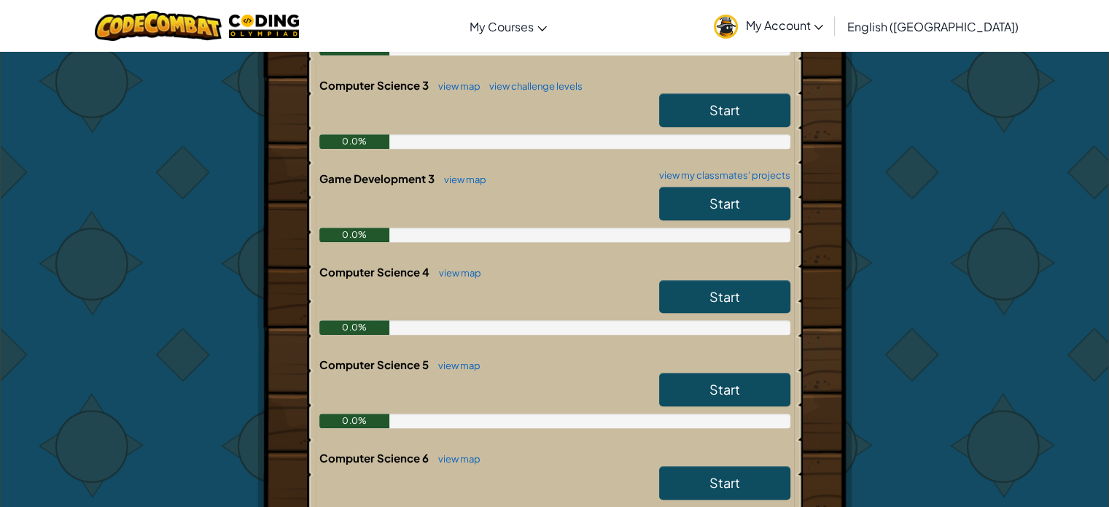
scroll to position [972, 0]
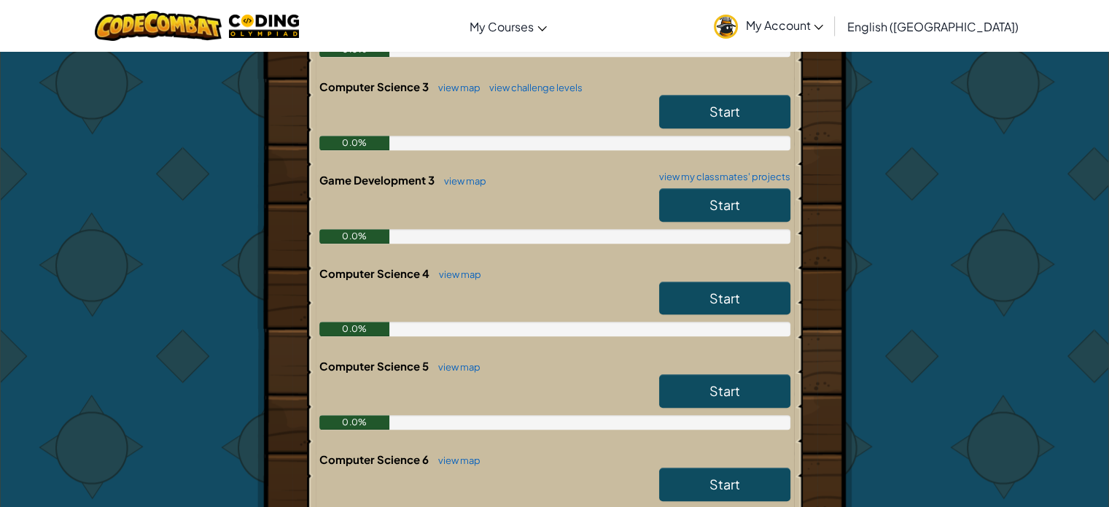
click at [717, 294] on span "Start" at bounding box center [724, 297] width 31 height 17
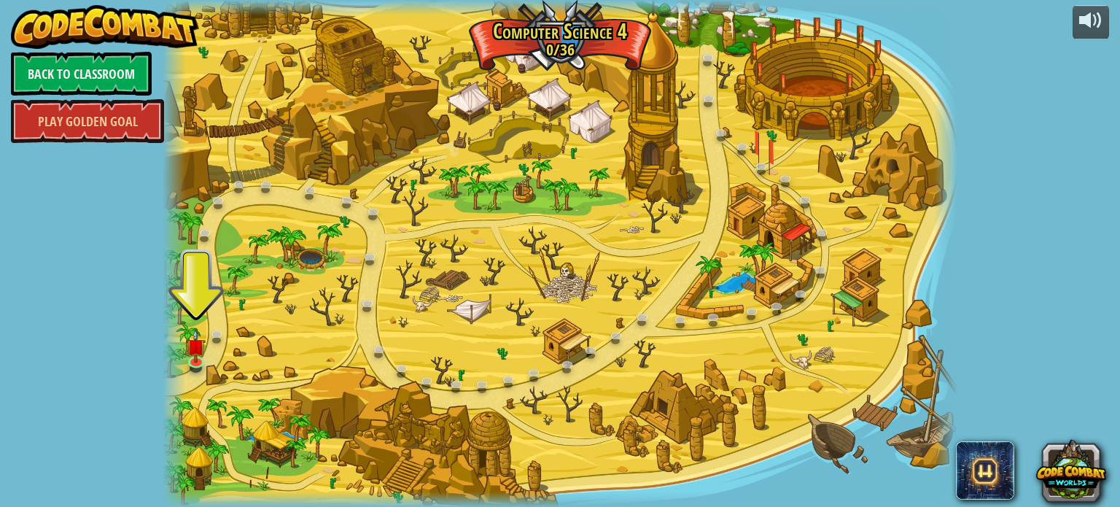
click at [98, 359] on div "powered by Back to Classroom Play Golden Goal 37. Summation Summit (Locked) Gat…" at bounding box center [560, 253] width 1120 height 507
click at [87, 63] on link "Back to Classroom" at bounding box center [81, 74] width 141 height 44
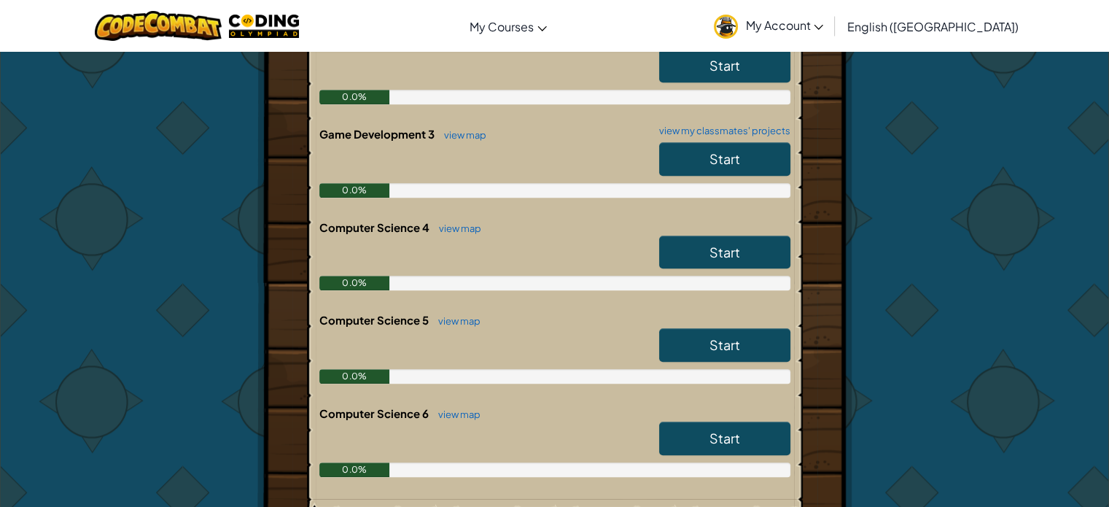
scroll to position [1069, 0]
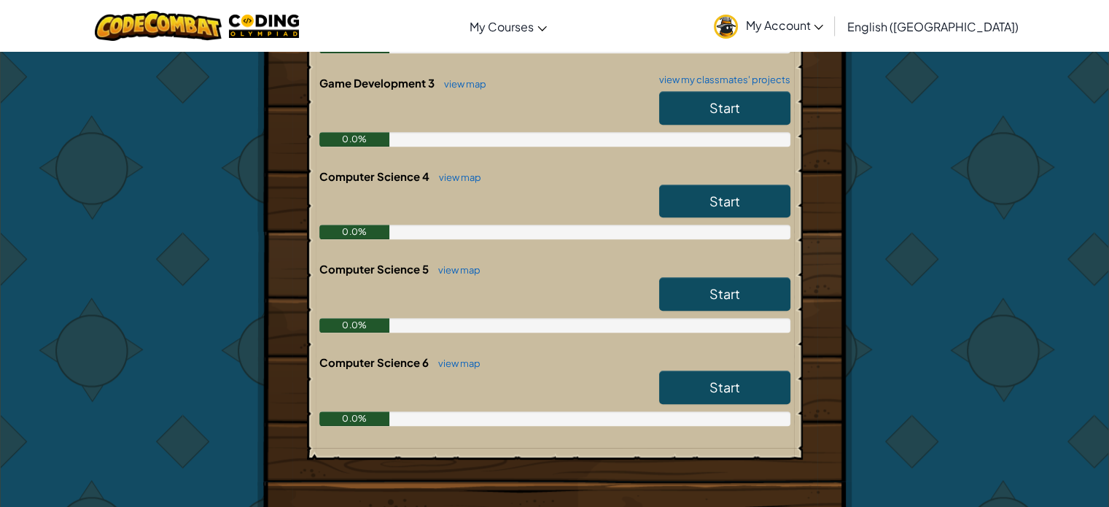
click at [693, 295] on link "Start" at bounding box center [724, 294] width 131 height 34
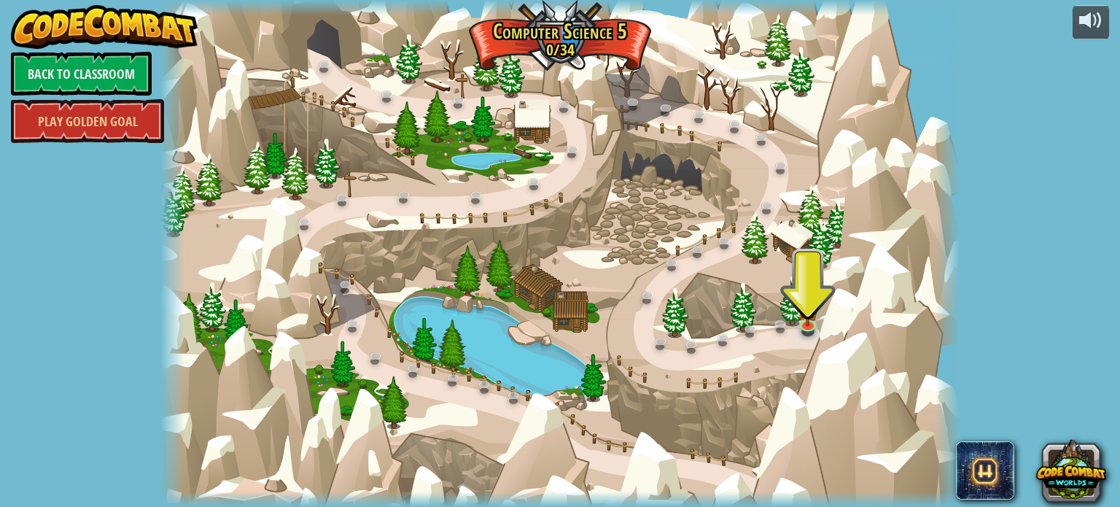
click at [90, 221] on div "powered by Back to Classroom Play Golden Goal 18. Twins Power (Locked) Praise t…" at bounding box center [560, 253] width 1120 height 507
click at [115, 68] on link "Back to Classroom" at bounding box center [81, 74] width 141 height 44
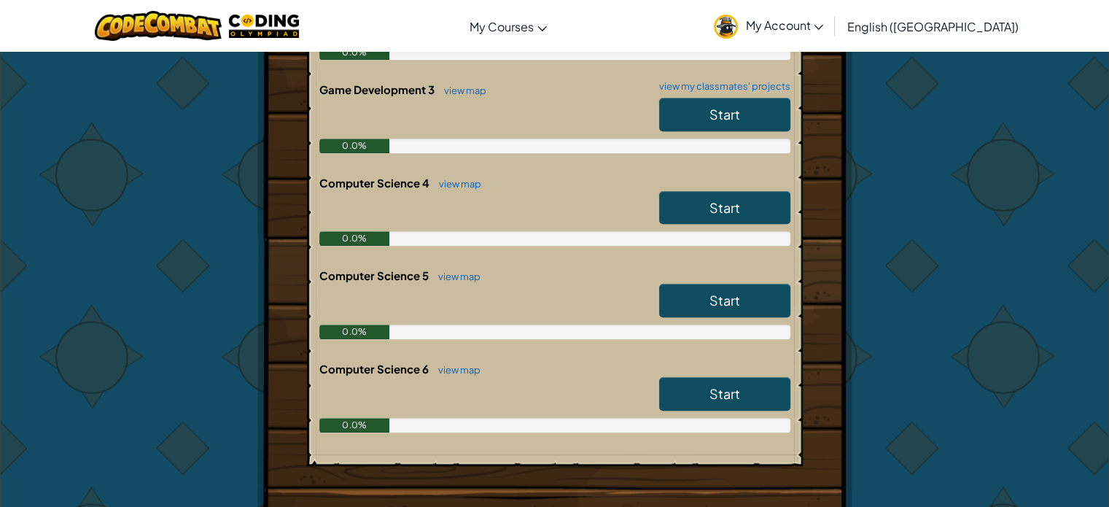
scroll to position [1167, 0]
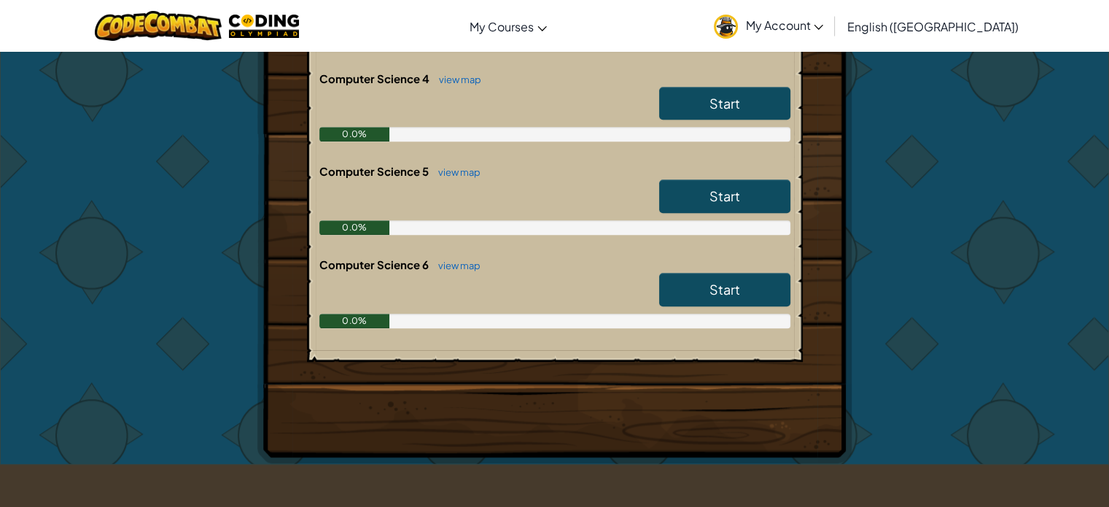
click at [704, 285] on link "Start" at bounding box center [724, 290] width 131 height 34
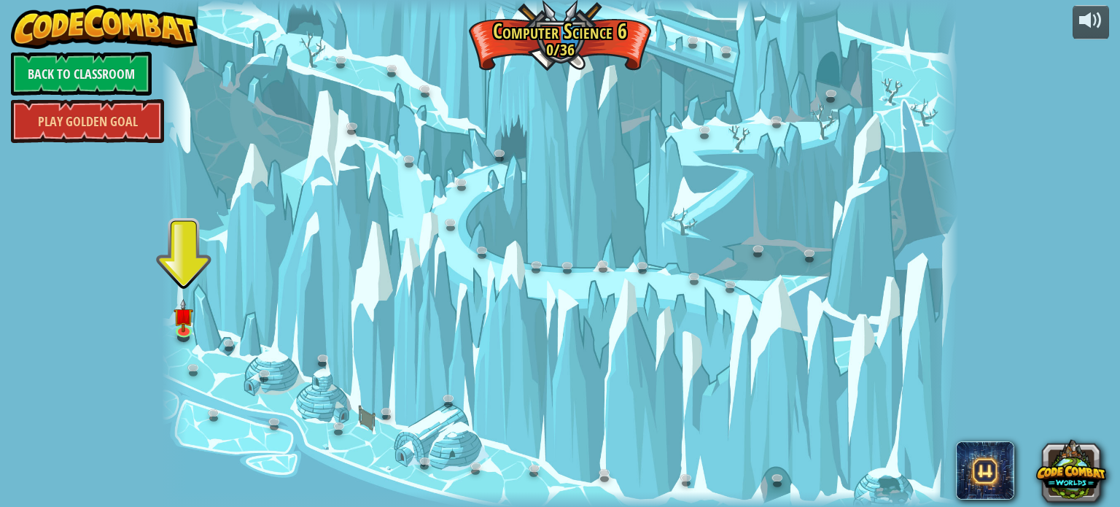
click at [309, 23] on div at bounding box center [560, 253] width 796 height 507
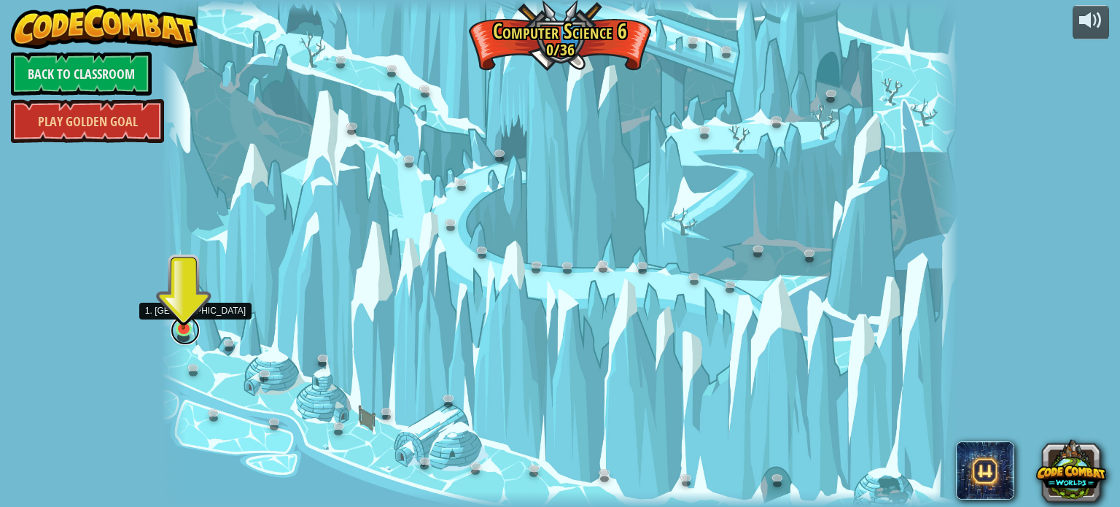
click at [187, 334] on link at bounding box center [185, 330] width 29 height 29
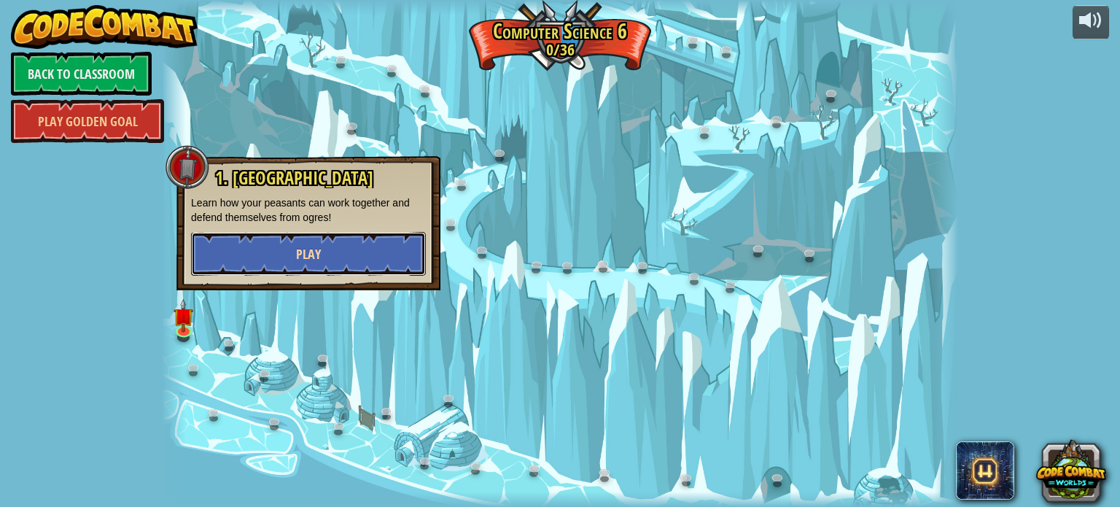
click at [346, 239] on button "Play" at bounding box center [308, 254] width 235 height 44
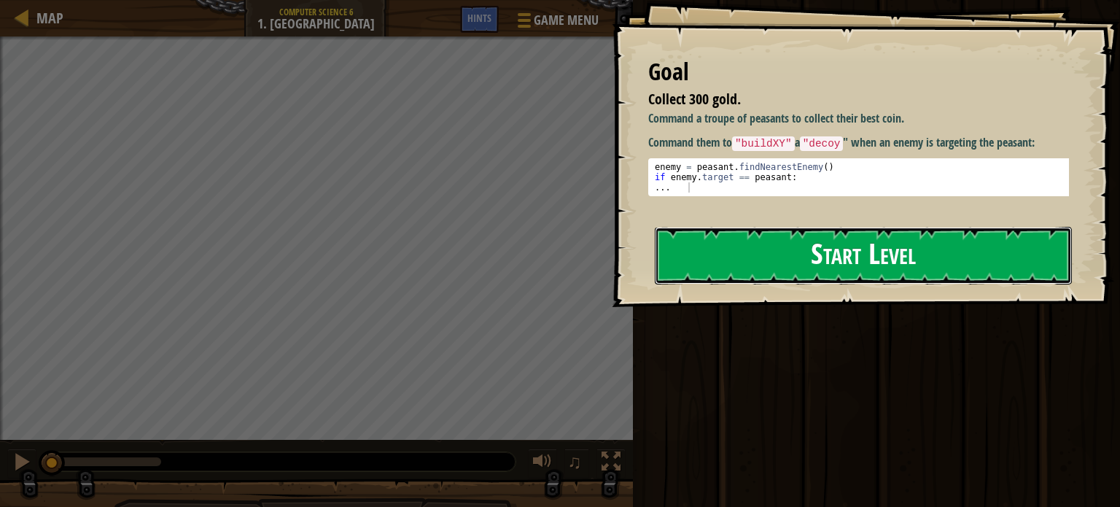
click at [805, 248] on button "Start Level" at bounding box center [863, 256] width 417 height 58
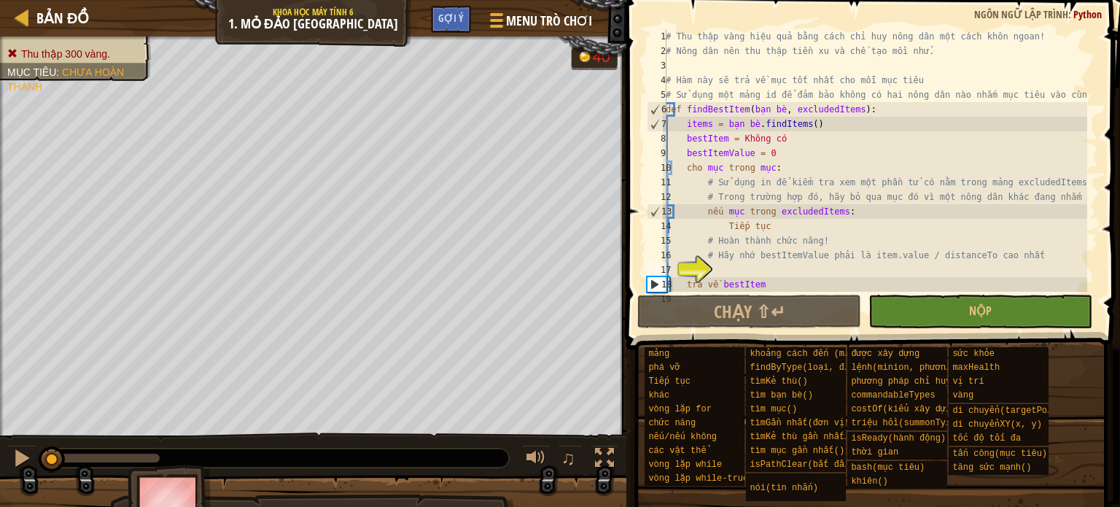
type textarea "# Peasants should collect coins and build decoys."
click at [974, 55] on div "# Thu thập vàng hiệu quả bằng cách chỉ huy nông dân một cách khôn ngoan! # Nông…" at bounding box center [875, 175] width 424 height 292
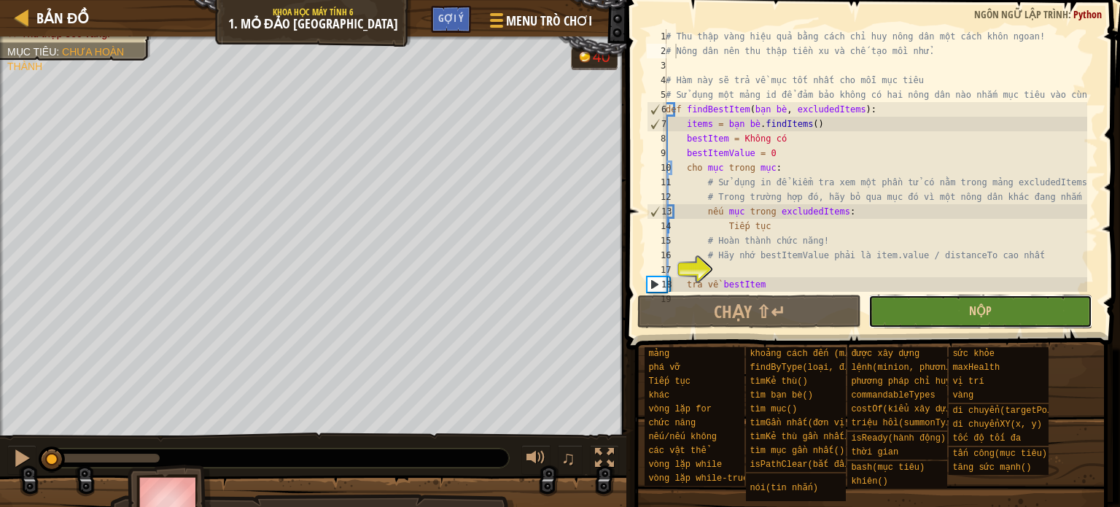
click at [957, 305] on button "Nộp" at bounding box center [980, 312] width 224 height 34
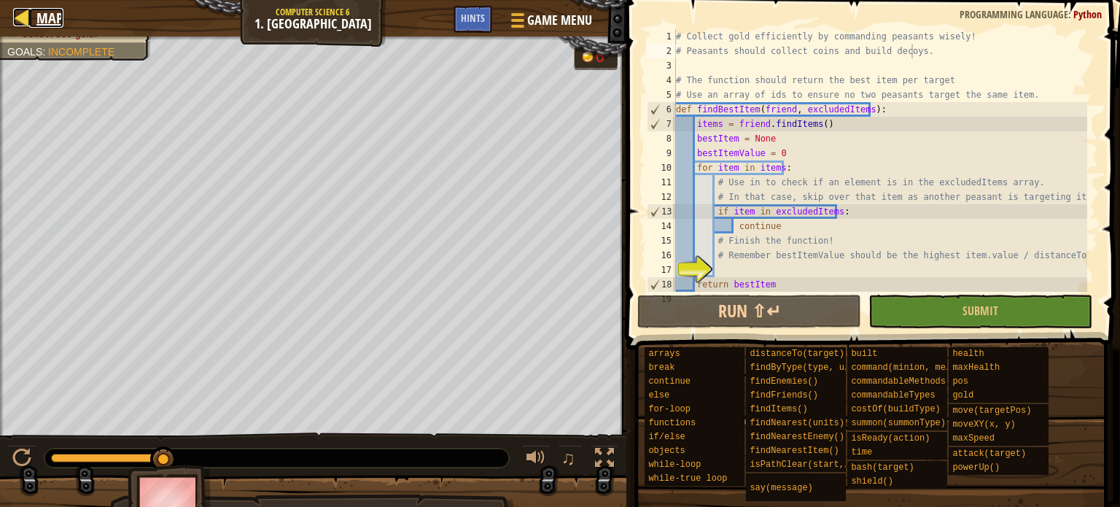
click at [52, 20] on span "Map" at bounding box center [49, 18] width 27 height 20
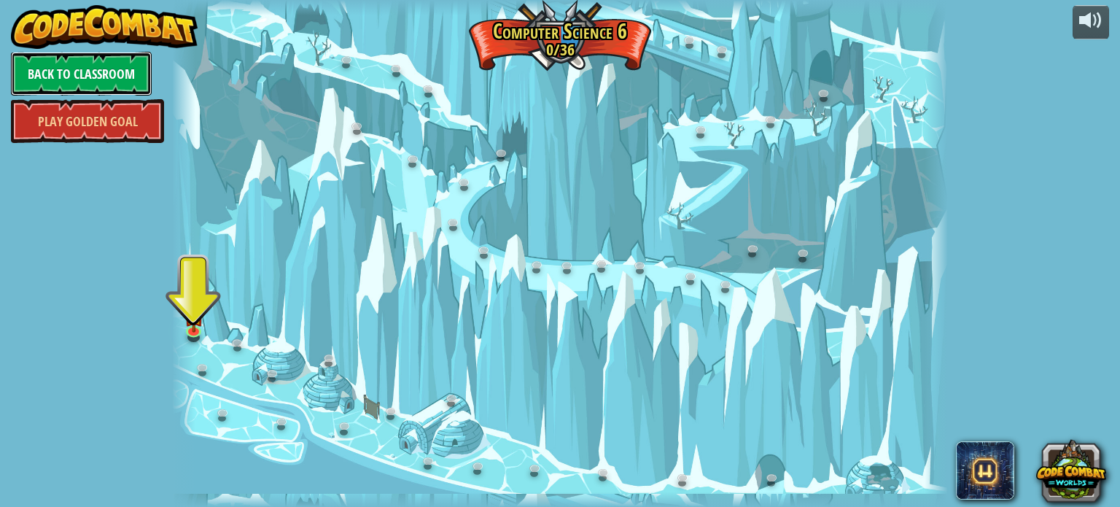
click at [113, 63] on link "Back to Classroom" at bounding box center [81, 74] width 141 height 44
